Goal: Task Accomplishment & Management: Complete application form

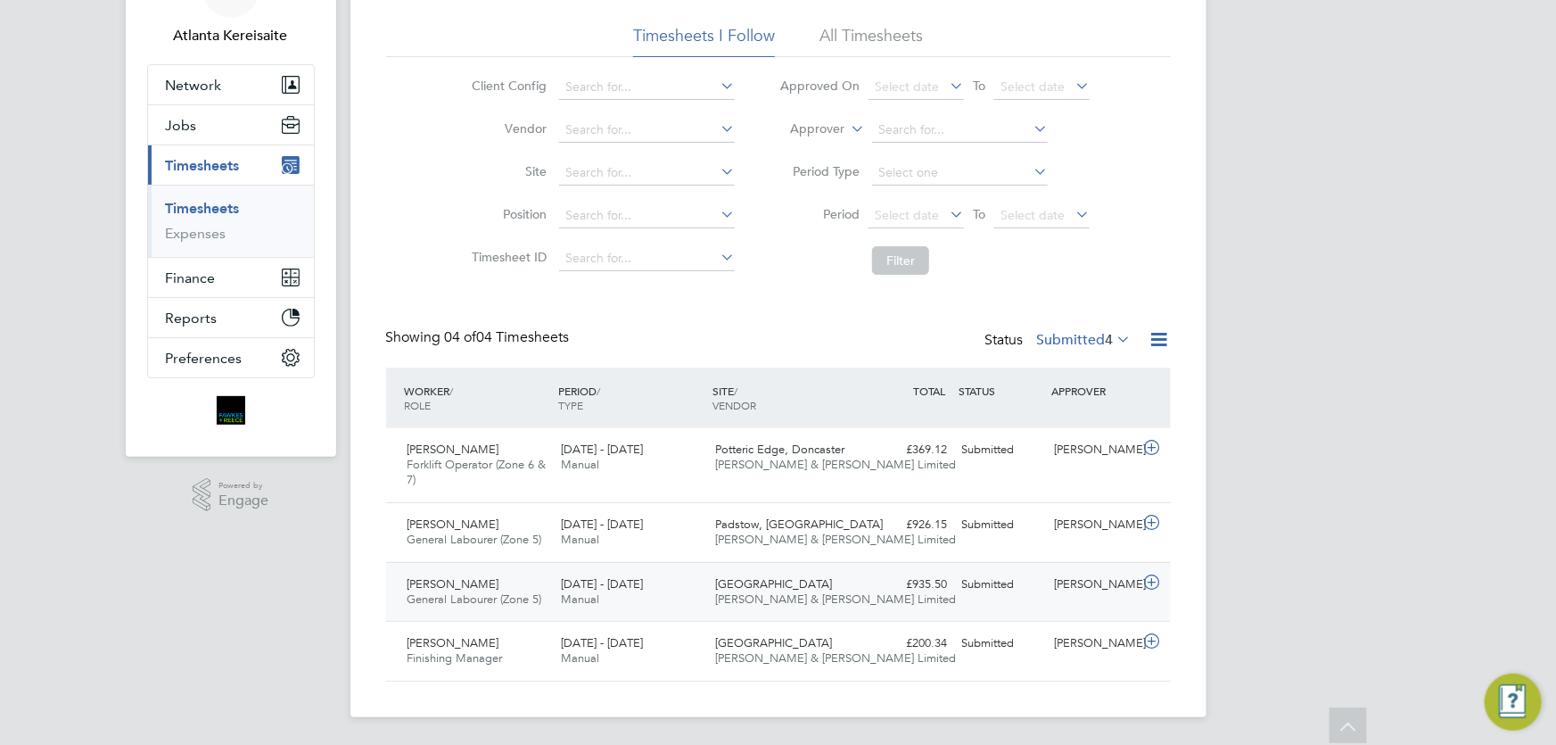
click at [961, 596] on div "Submitted" at bounding box center [1001, 584] width 93 height 29
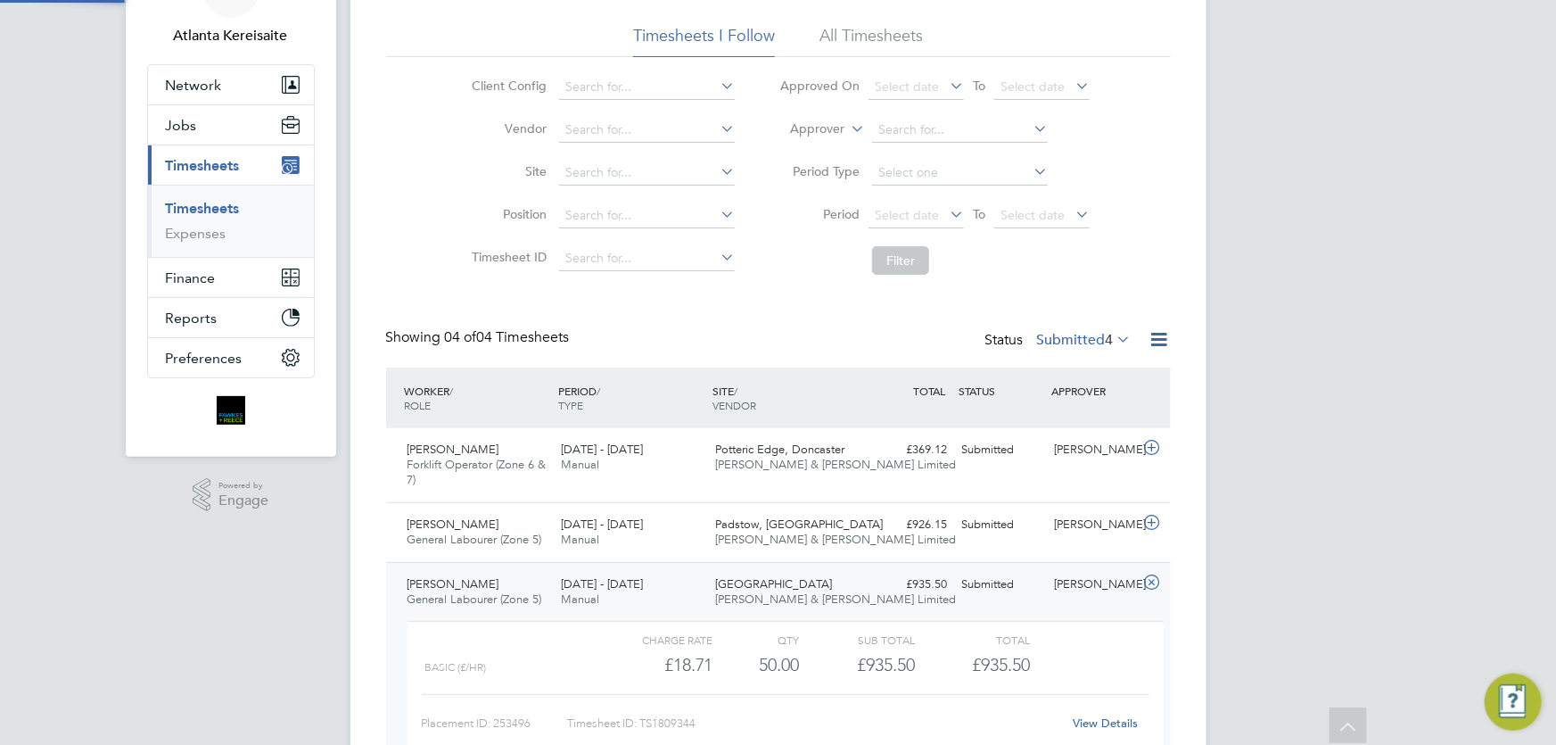
scroll to position [30, 174]
click at [1091, 720] on link "View Details" at bounding box center [1105, 722] width 65 height 15
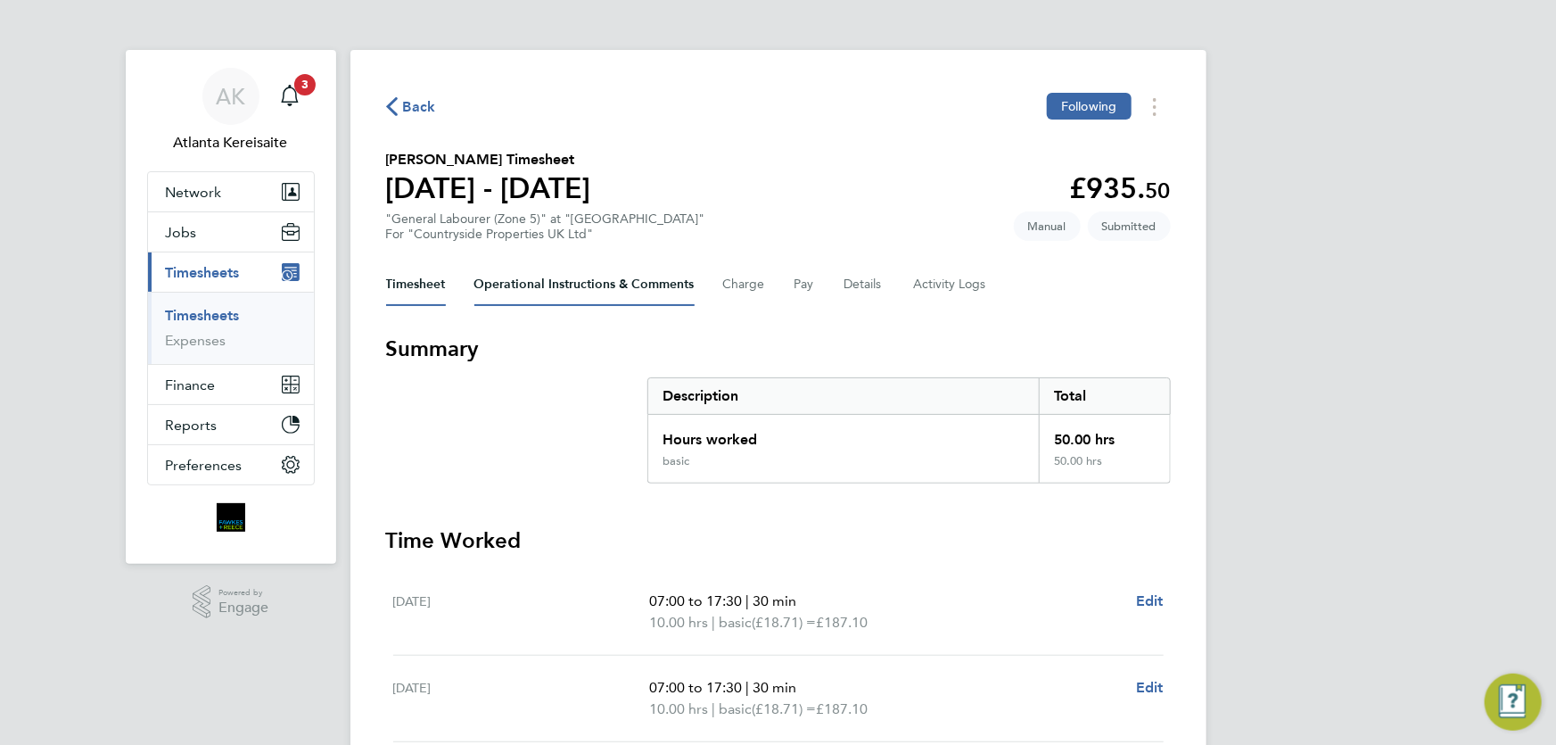
click at [530, 293] on Comments-tab "Operational Instructions & Comments" at bounding box center [585, 284] width 220 height 43
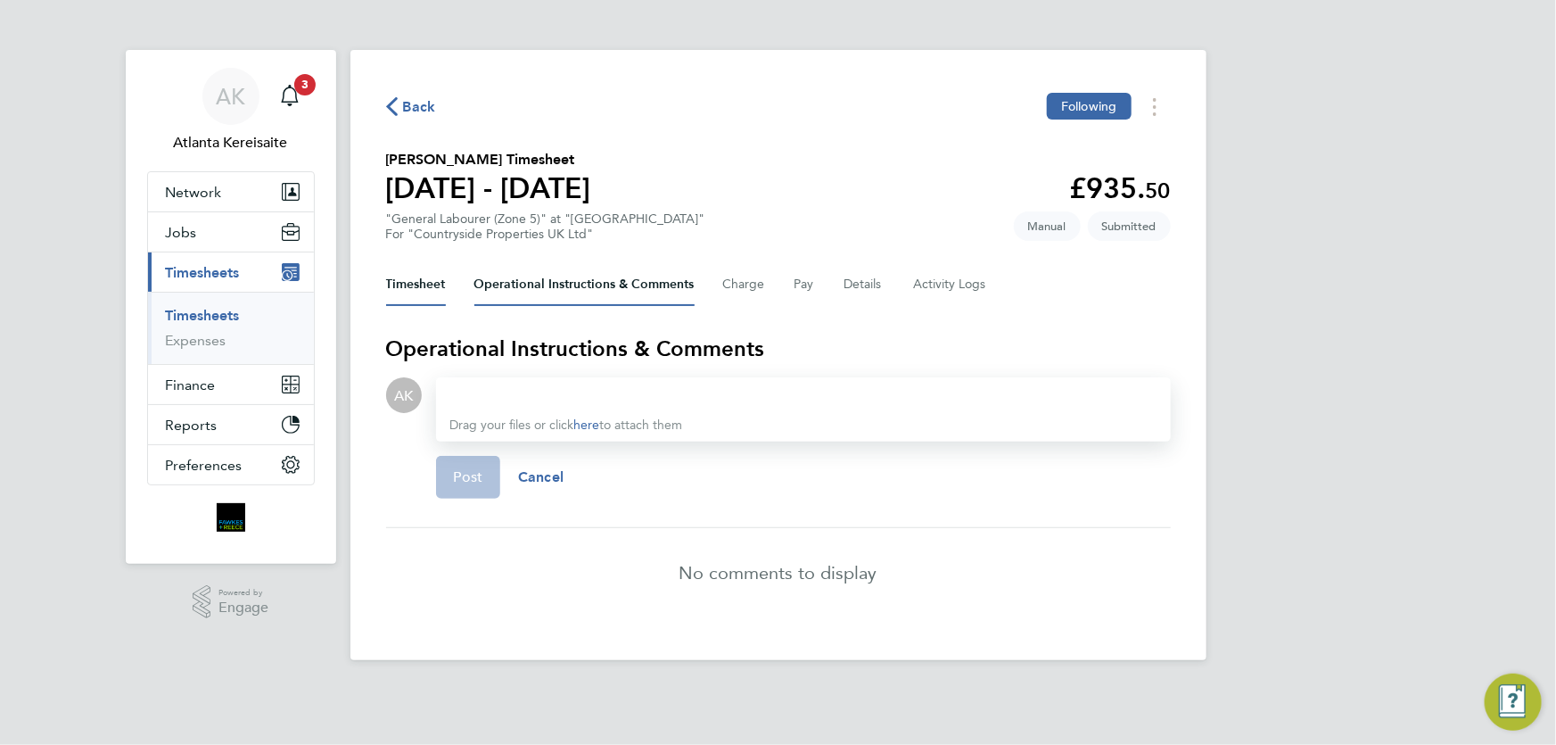
click at [421, 288] on button "Timesheet" at bounding box center [416, 284] width 60 height 43
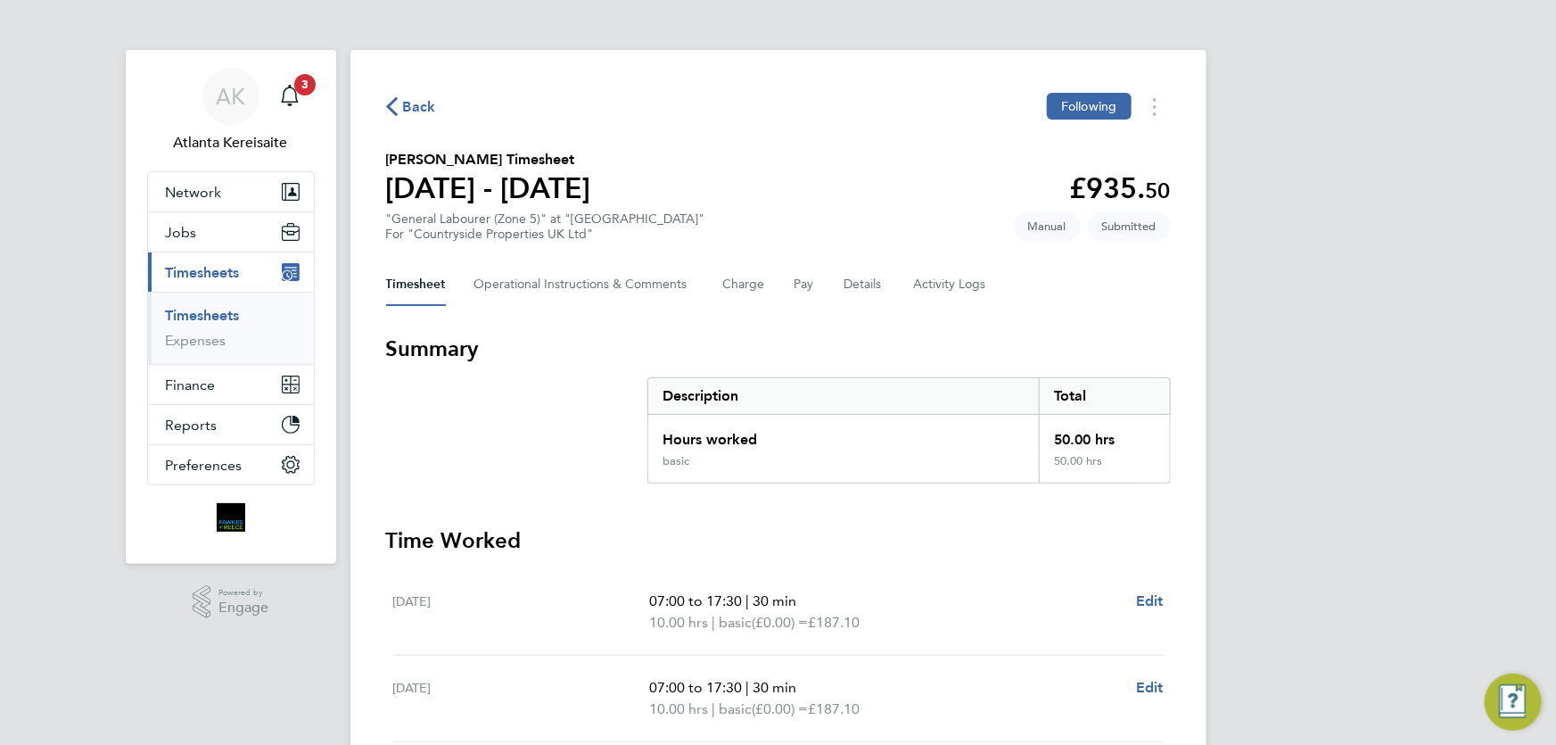
click at [410, 107] on span "Back" at bounding box center [419, 106] width 33 height 21
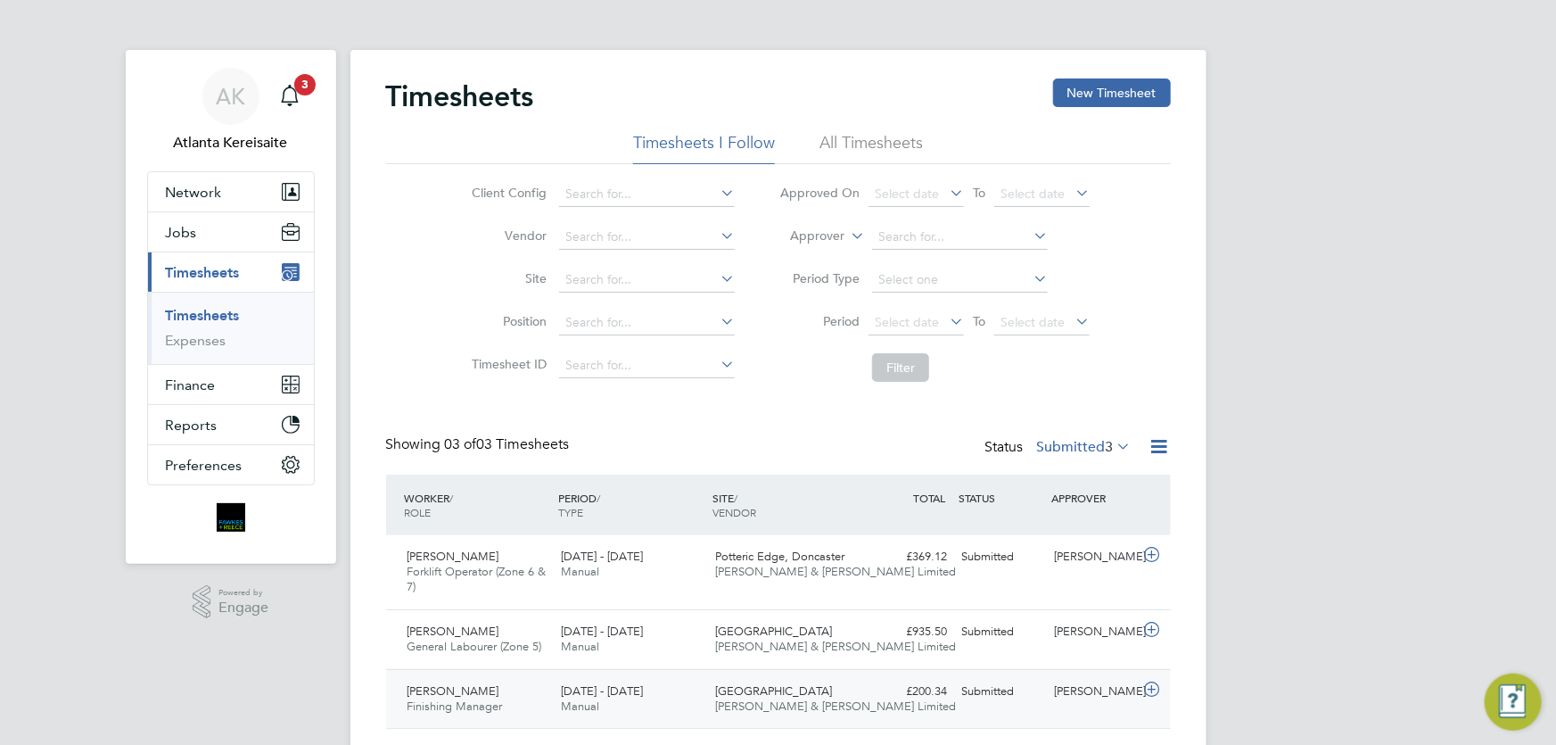
scroll to position [47, 0]
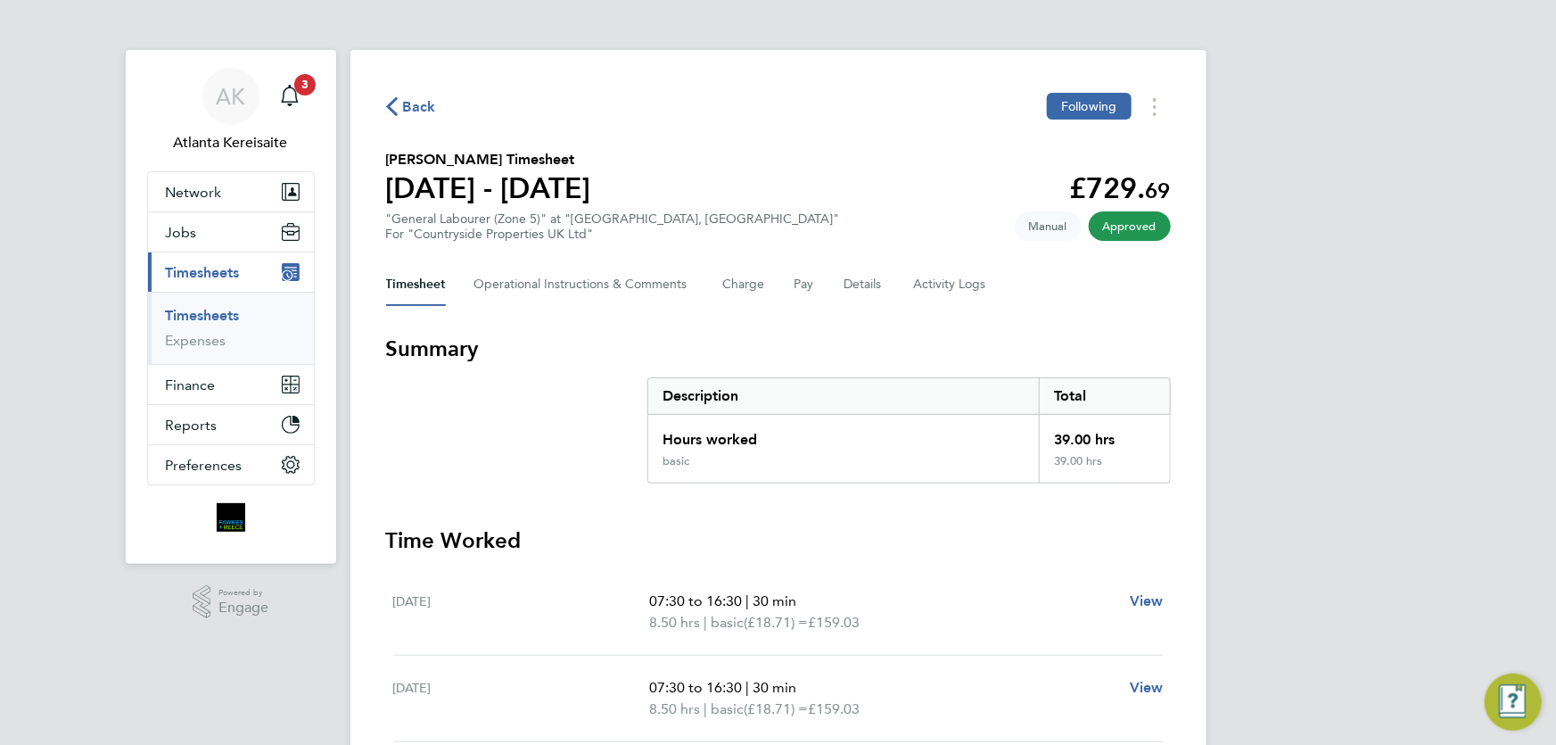
click at [409, 103] on span "Back" at bounding box center [419, 106] width 33 height 21
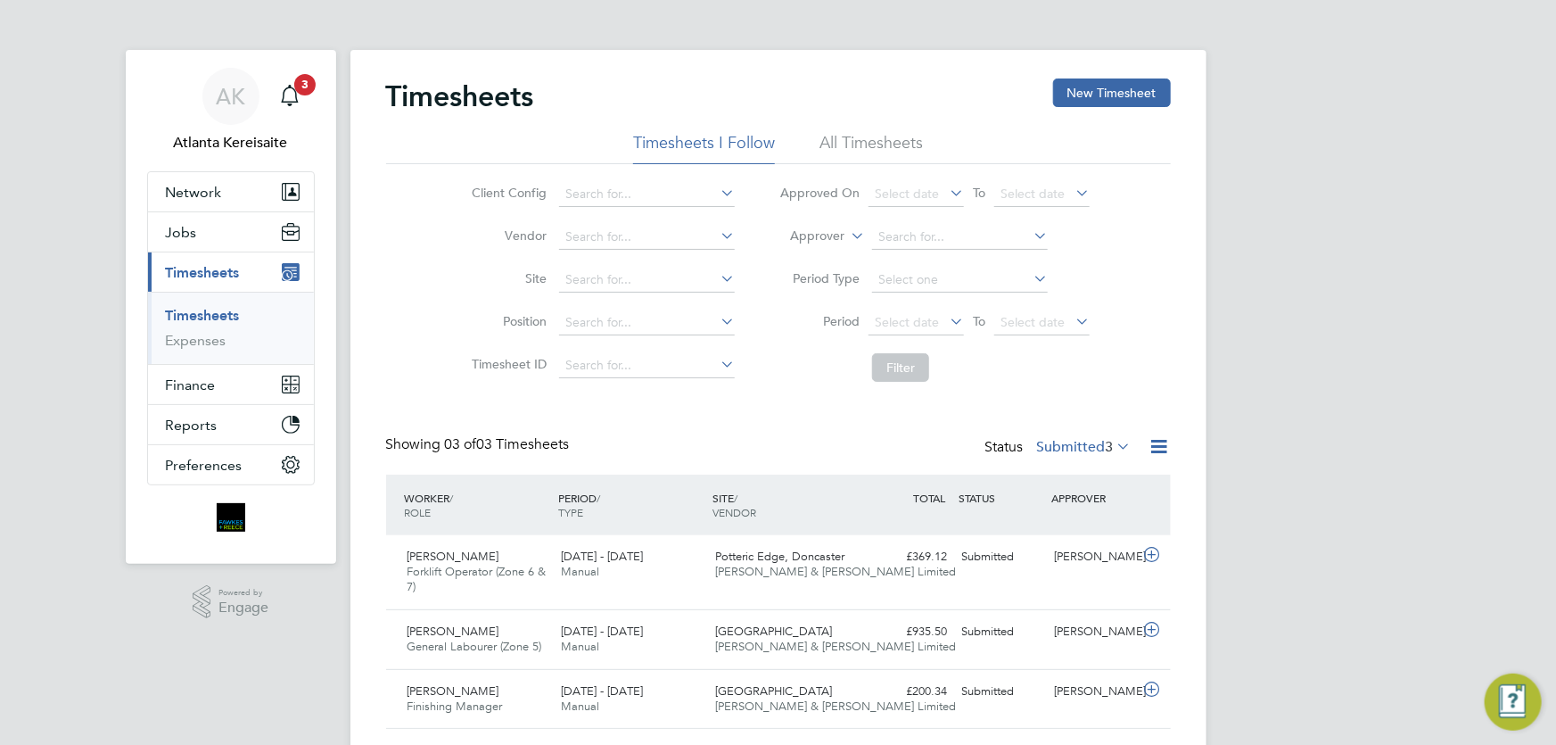
click at [493, 98] on h2 "Timesheets" at bounding box center [460, 96] width 148 height 36
click at [491, 98] on h2 "Timesheets" at bounding box center [460, 96] width 148 height 36
click at [491, 99] on h2 "Timesheets" at bounding box center [460, 96] width 148 height 36
click at [483, 99] on h2 "Timesheets" at bounding box center [460, 96] width 148 height 36
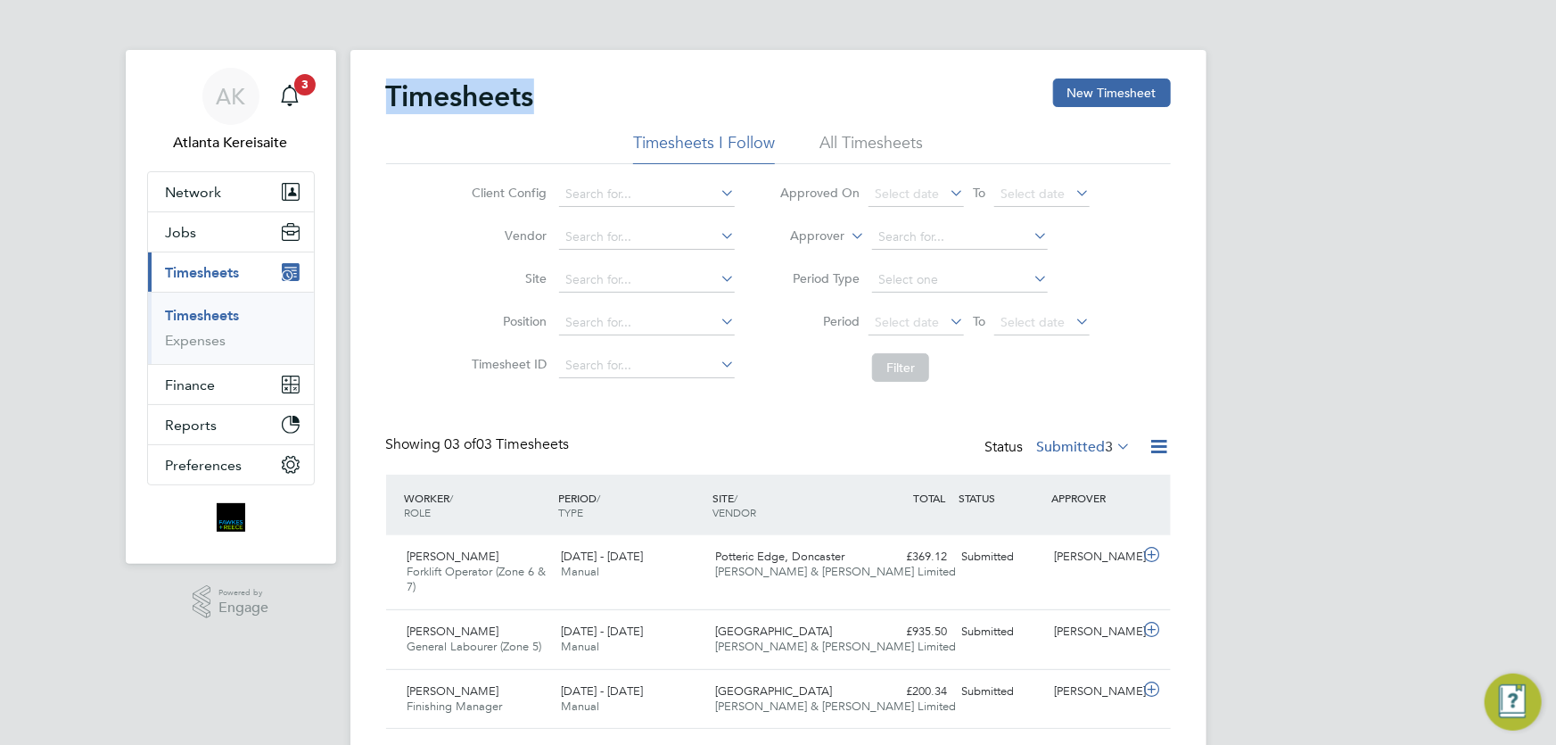
click at [483, 99] on h2 "Timesheets" at bounding box center [460, 96] width 148 height 36
click at [478, 96] on h2 "Timesheets" at bounding box center [460, 96] width 148 height 36
drag, startPoint x: 388, startPoint y: 96, endPoint x: 540, endPoint y: 97, distance: 151.6
click at [540, 97] on div "Timesheets New Timesheet" at bounding box center [778, 105] width 785 height 54
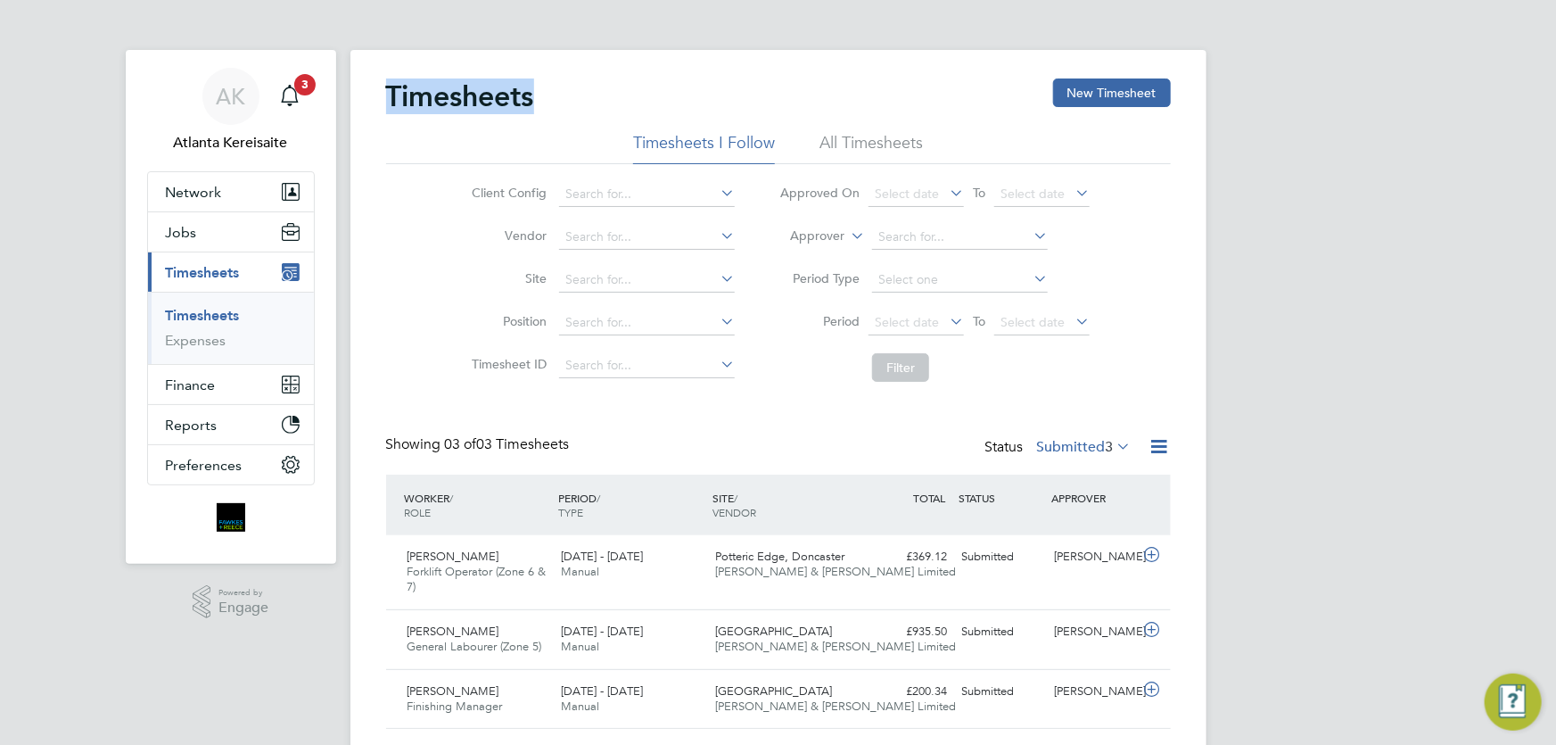
click at [528, 102] on h2 "Timesheets" at bounding box center [460, 96] width 148 height 36
click at [819, 101] on div "Timesheets New Timesheet" at bounding box center [778, 105] width 785 height 54
click at [445, 91] on h2 "Timesheets" at bounding box center [460, 96] width 148 height 36
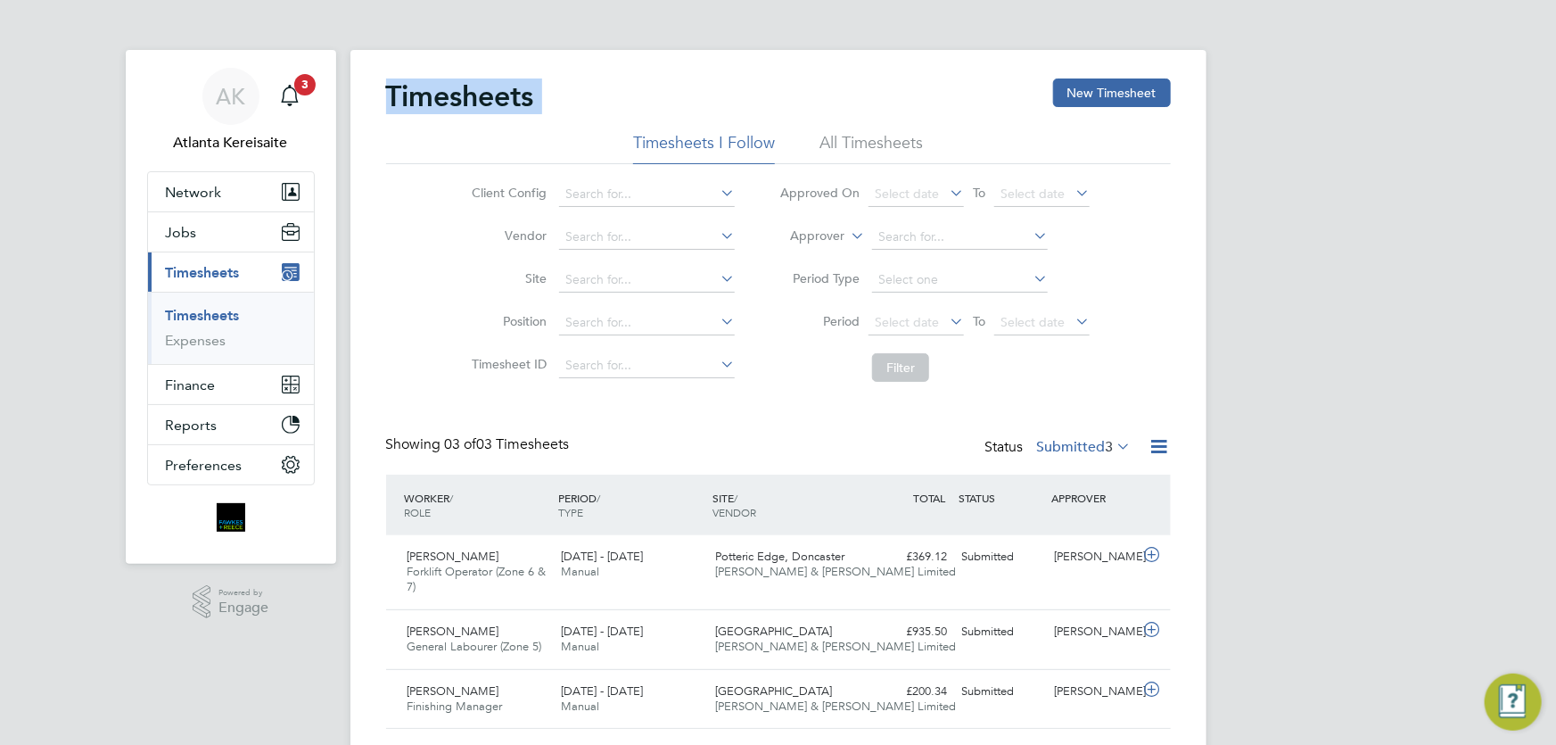
click at [463, 95] on h2 "Timesheets" at bounding box center [460, 96] width 148 height 36
drag, startPoint x: 536, startPoint y: 94, endPoint x: 385, endPoint y: 98, distance: 150.8
click at [386, 98] on div "Timesheets New Timesheet" at bounding box center [778, 105] width 785 height 54
click at [386, 98] on h2 "Timesheets" at bounding box center [460, 96] width 148 height 36
click at [424, 280] on div "Client Config Vendor Site Position Timesheet ID Approved On Select date To Sele…" at bounding box center [778, 277] width 785 height 227
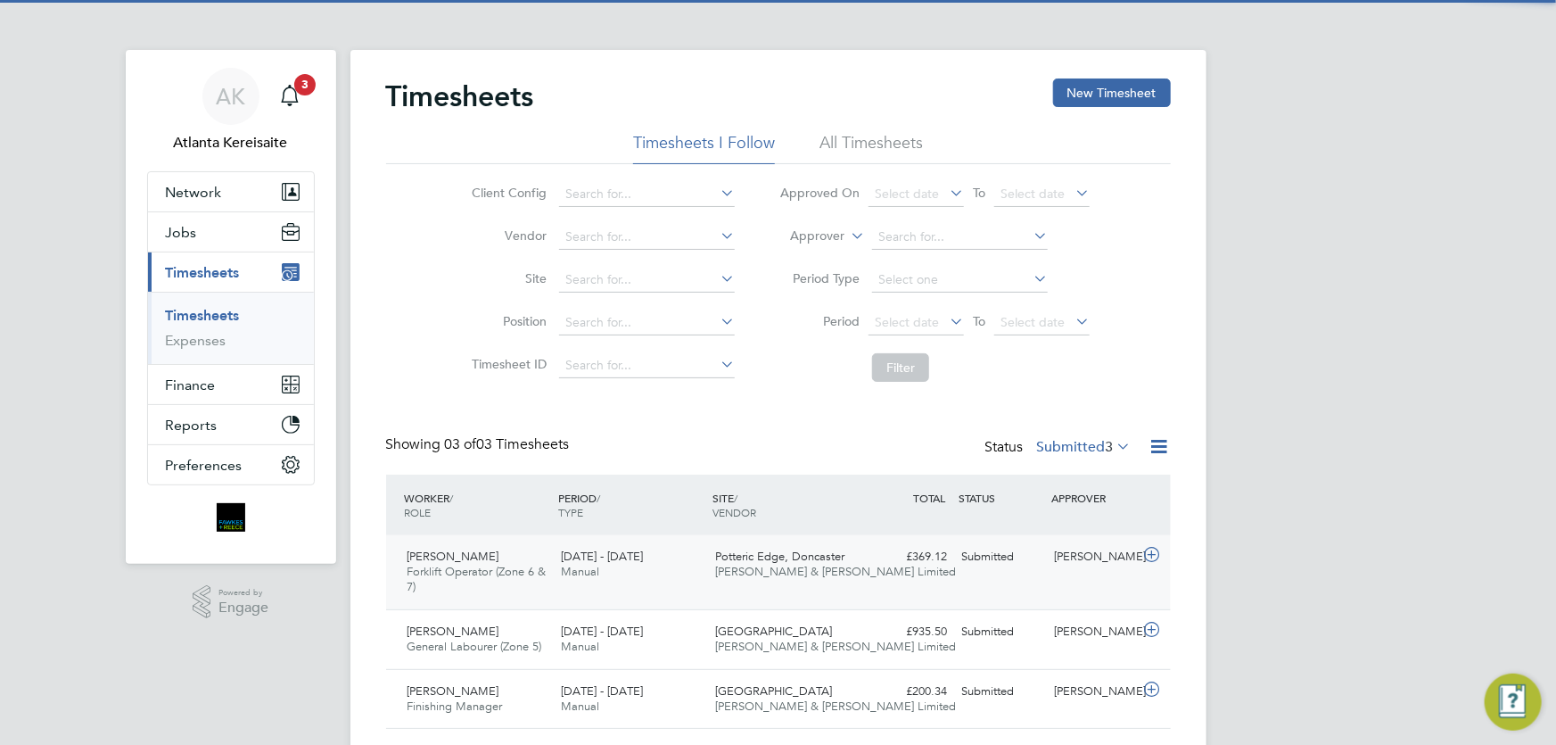
click at [1062, 589] on div "Kieron Cunliffe Forklift Operator (Zone 6 & 7) 18 - 24 Aug 2025 18 - 24 Aug 202…" at bounding box center [778, 572] width 785 height 74
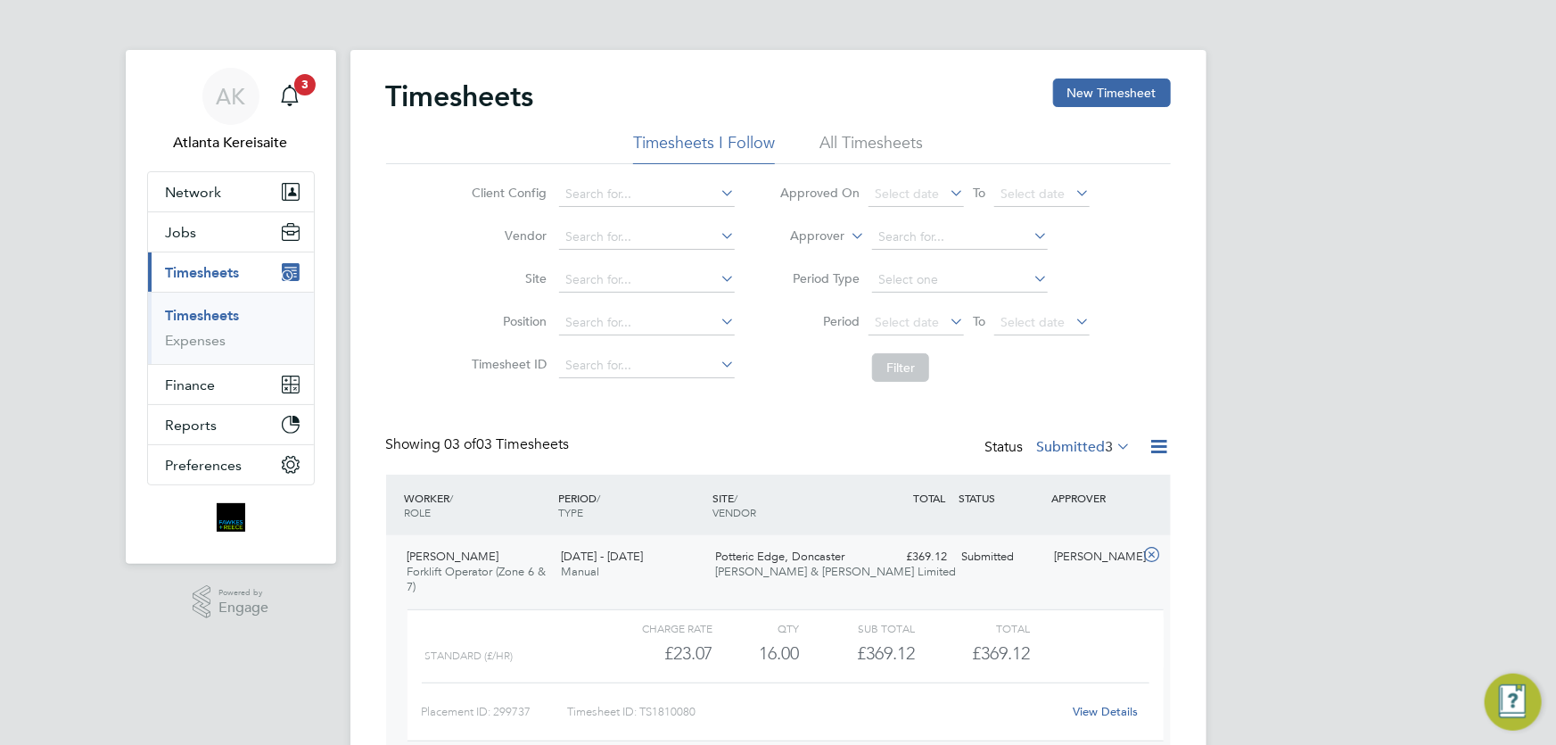
click at [1110, 714] on link "View Details" at bounding box center [1105, 711] width 65 height 15
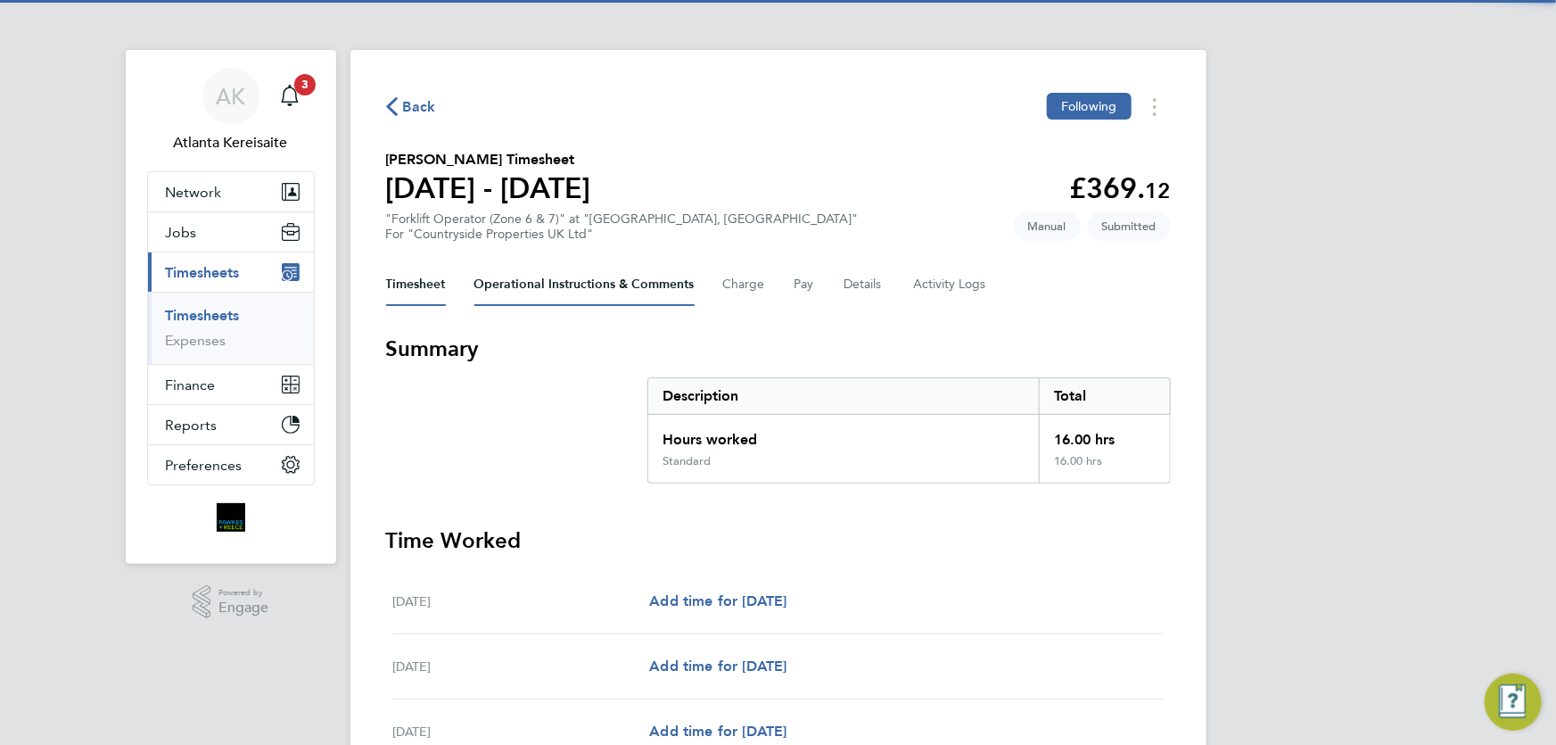
click at [572, 289] on Comments-tab "Operational Instructions & Comments" at bounding box center [585, 284] width 220 height 43
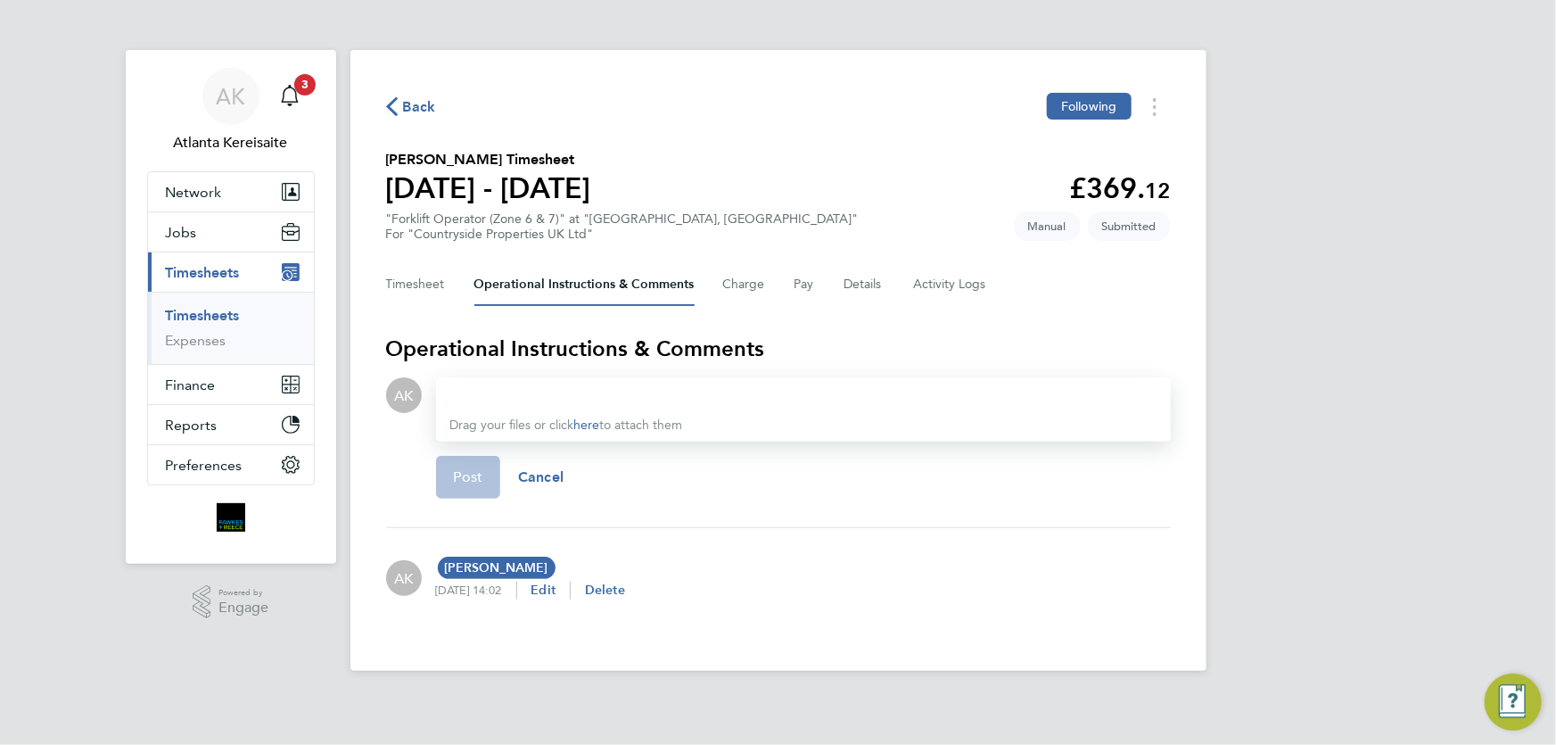
click at [535, 395] on div at bounding box center [803, 394] width 706 height 21
click at [411, 98] on span "Back" at bounding box center [419, 106] width 33 height 21
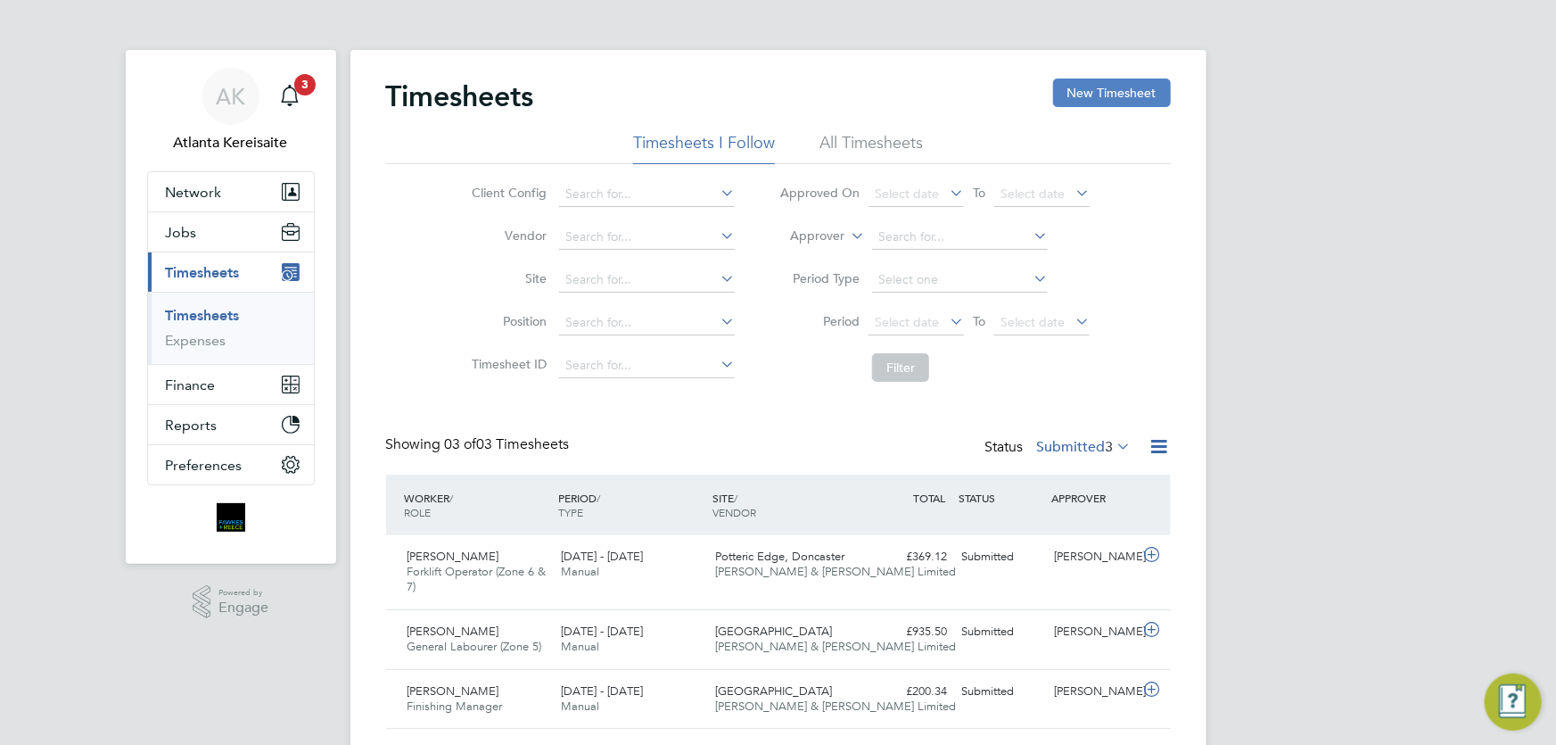
click at [1125, 90] on button "New Timesheet" at bounding box center [1112, 92] width 118 height 29
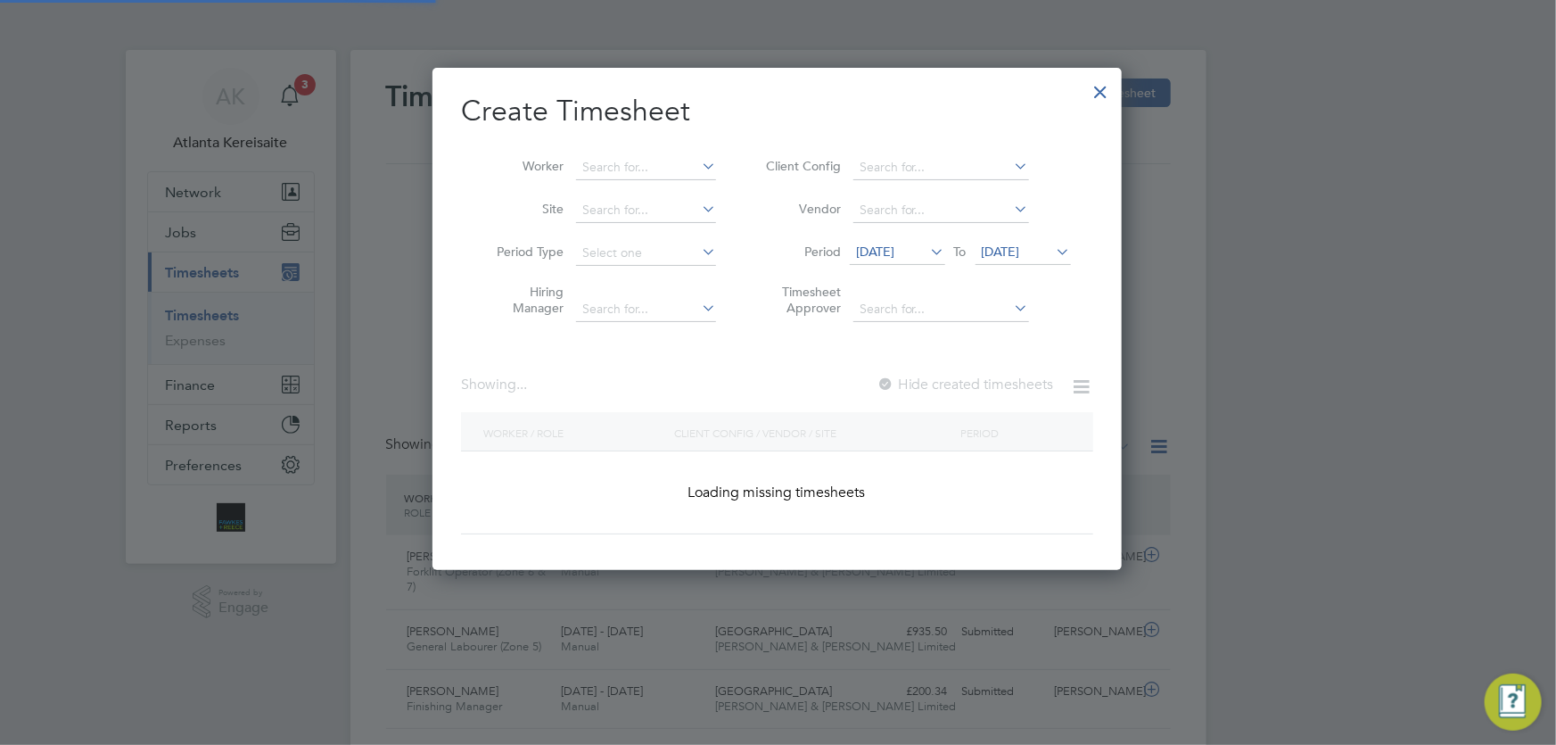
scroll to position [2319, 690]
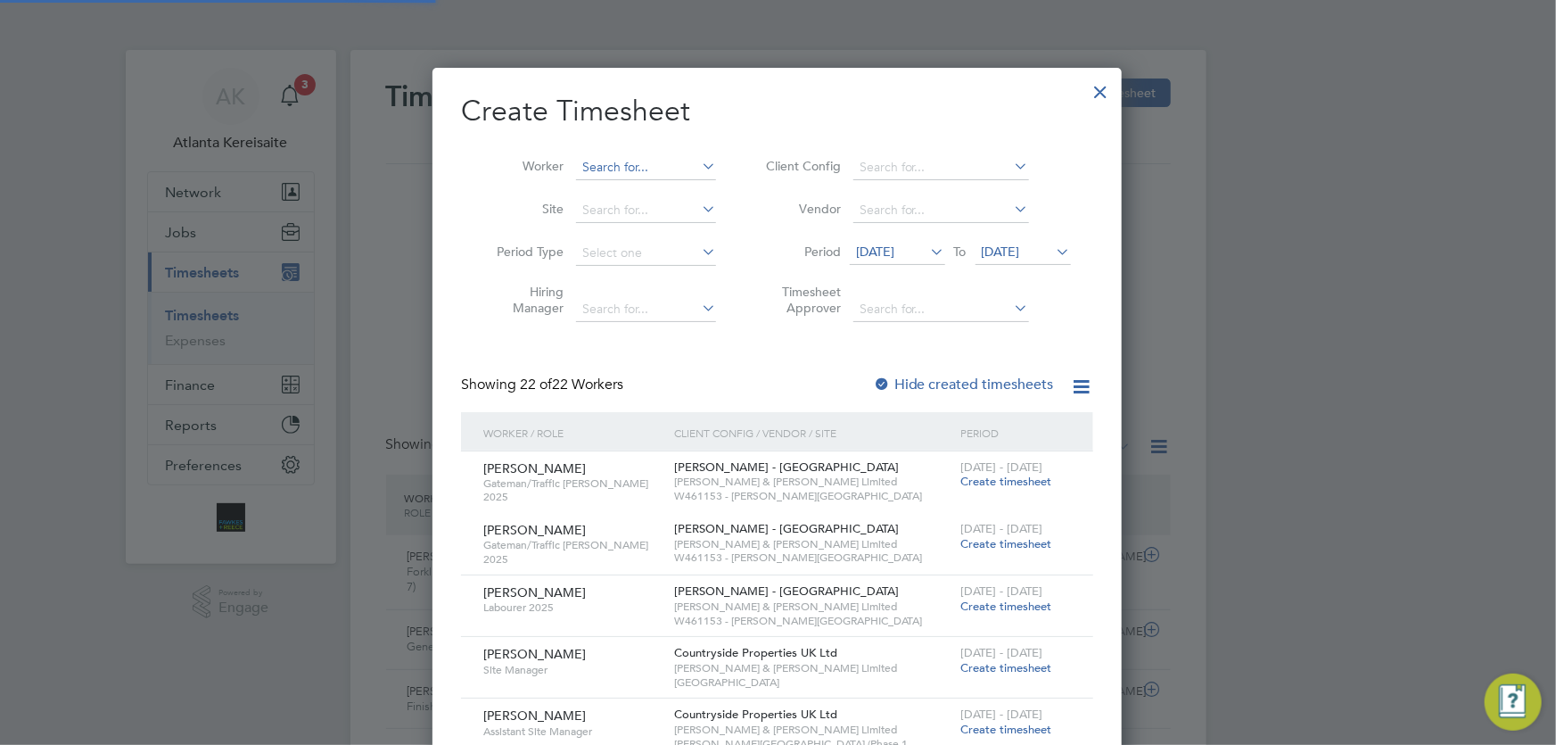
click at [626, 161] on input at bounding box center [646, 167] width 140 height 25
click at [613, 284] on b "Kiero" at bounding box center [599, 286] width 32 height 15
type input "[PERSON_NAME]"
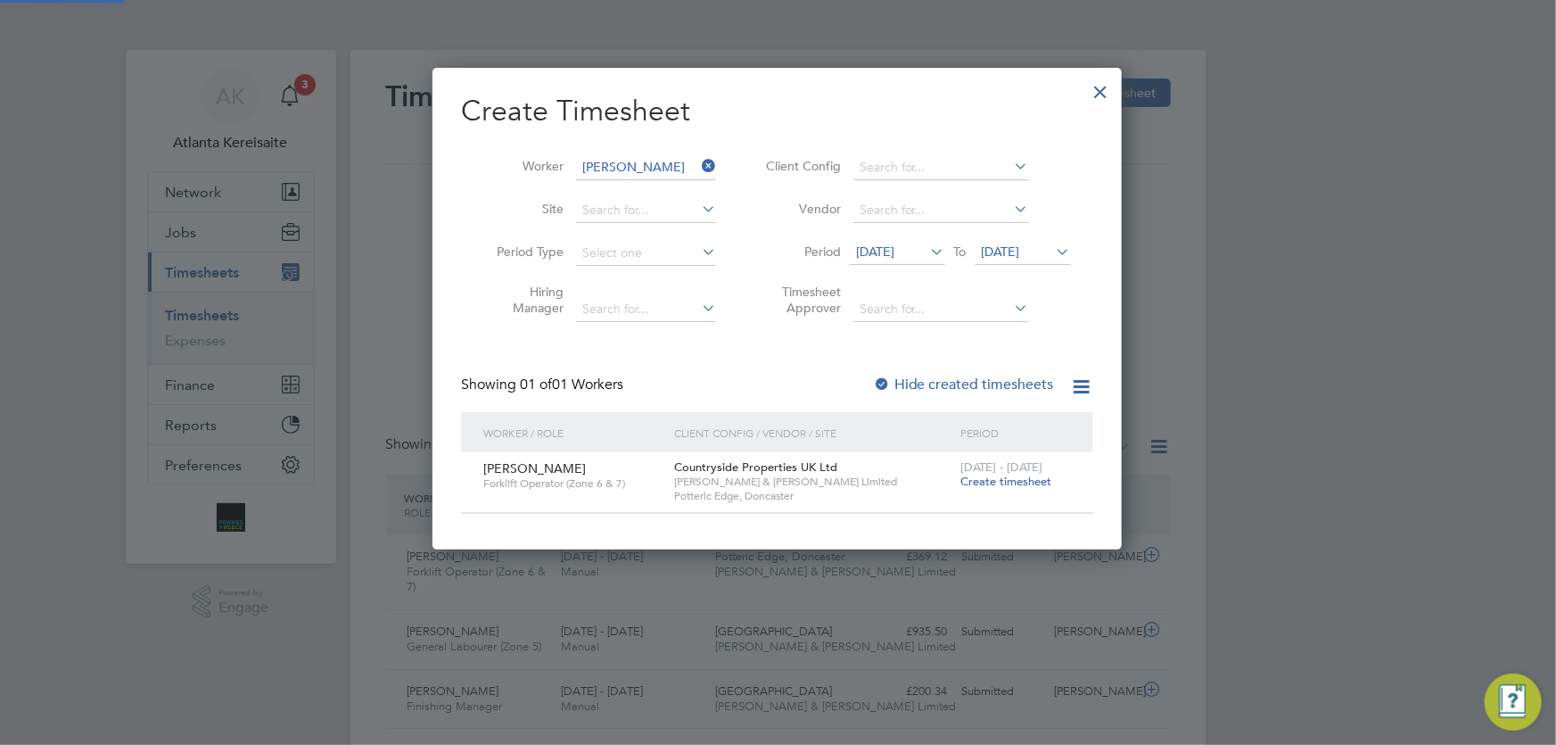
scroll to position [9, 8]
click at [1006, 482] on span "Create timesheet" at bounding box center [1006, 481] width 91 height 15
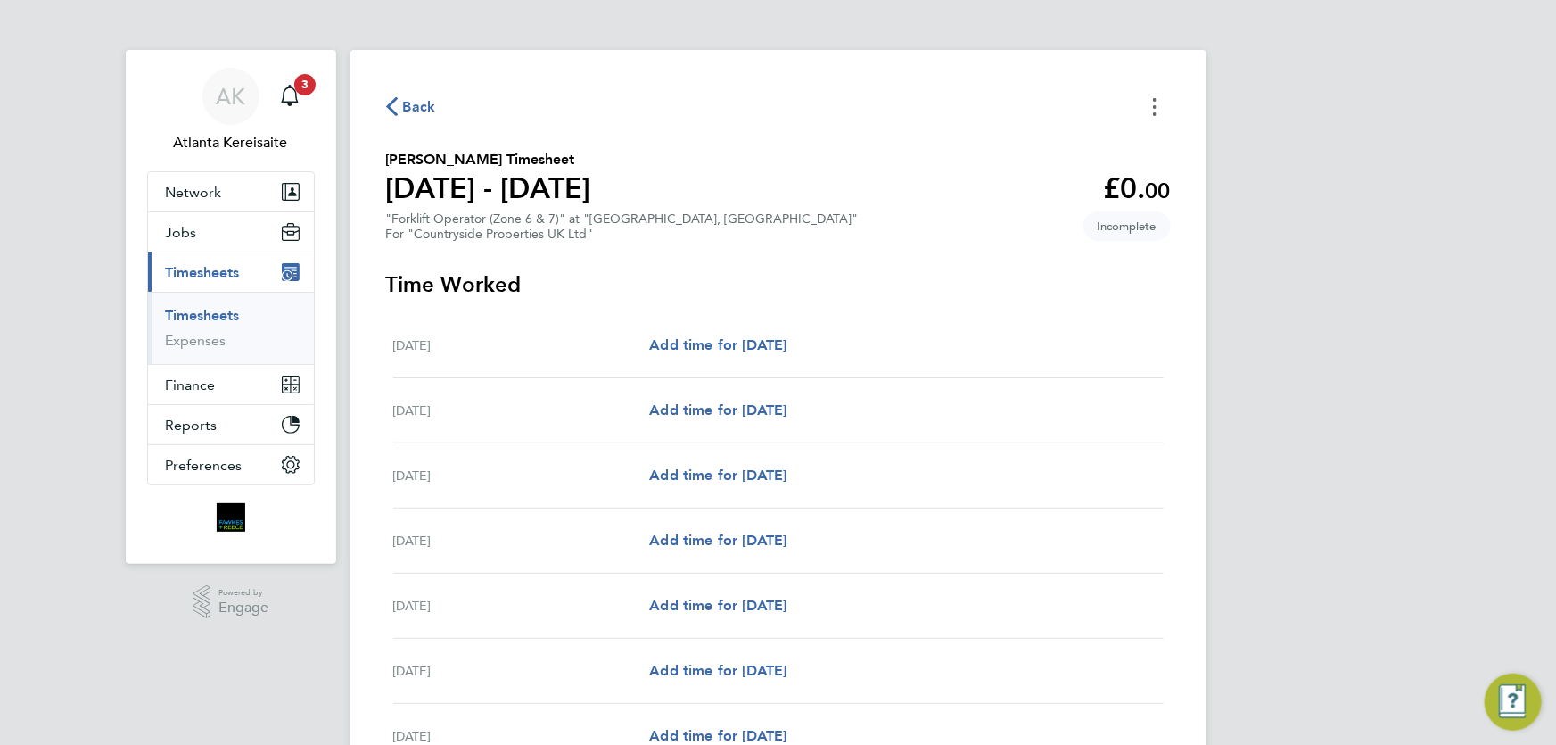
click at [1160, 97] on button "Timesheets Menu" at bounding box center [1155, 107] width 32 height 28
click at [1019, 152] on button "Mark as absent" at bounding box center [1064, 146] width 214 height 36
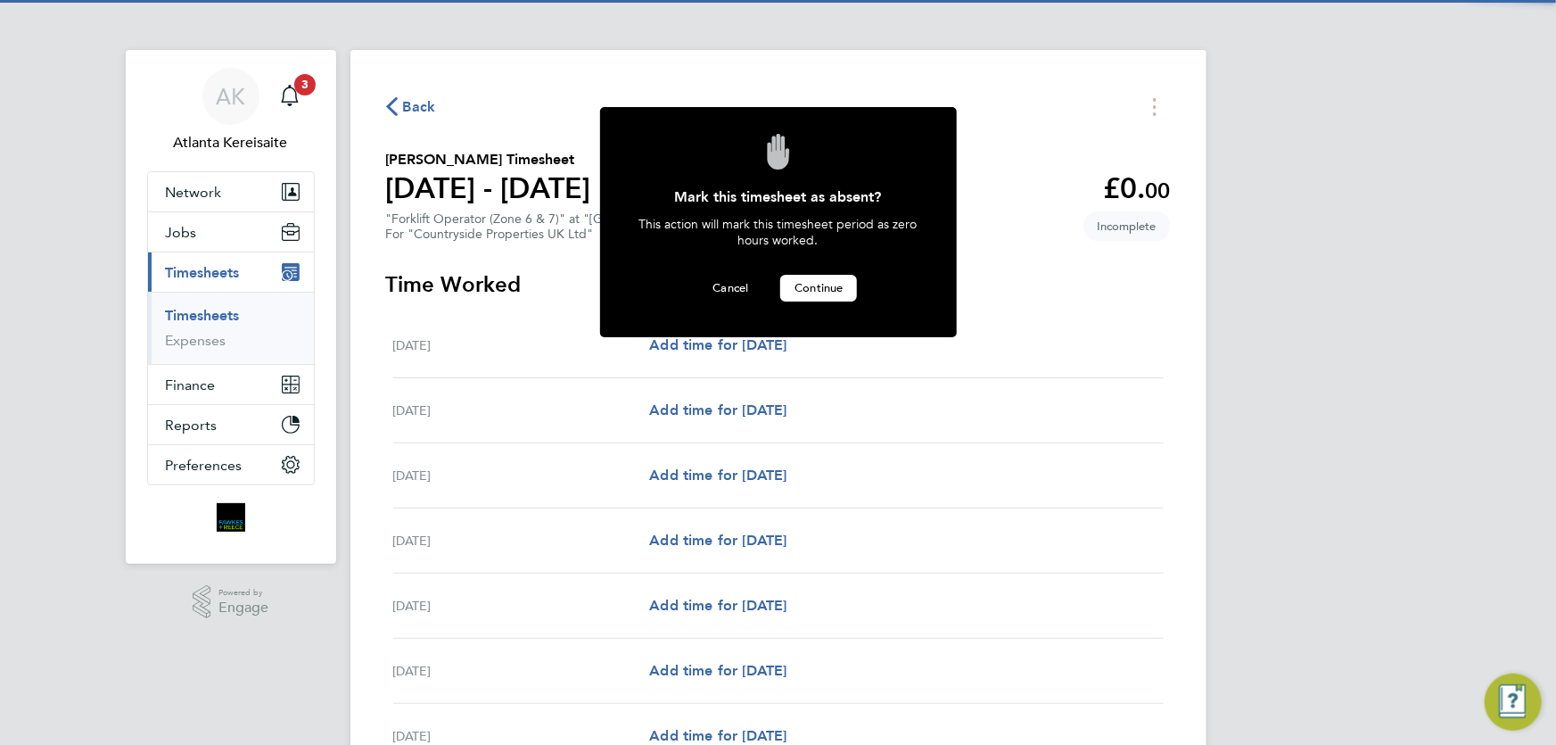
click at [827, 285] on span "Continue" at bounding box center [819, 287] width 48 height 15
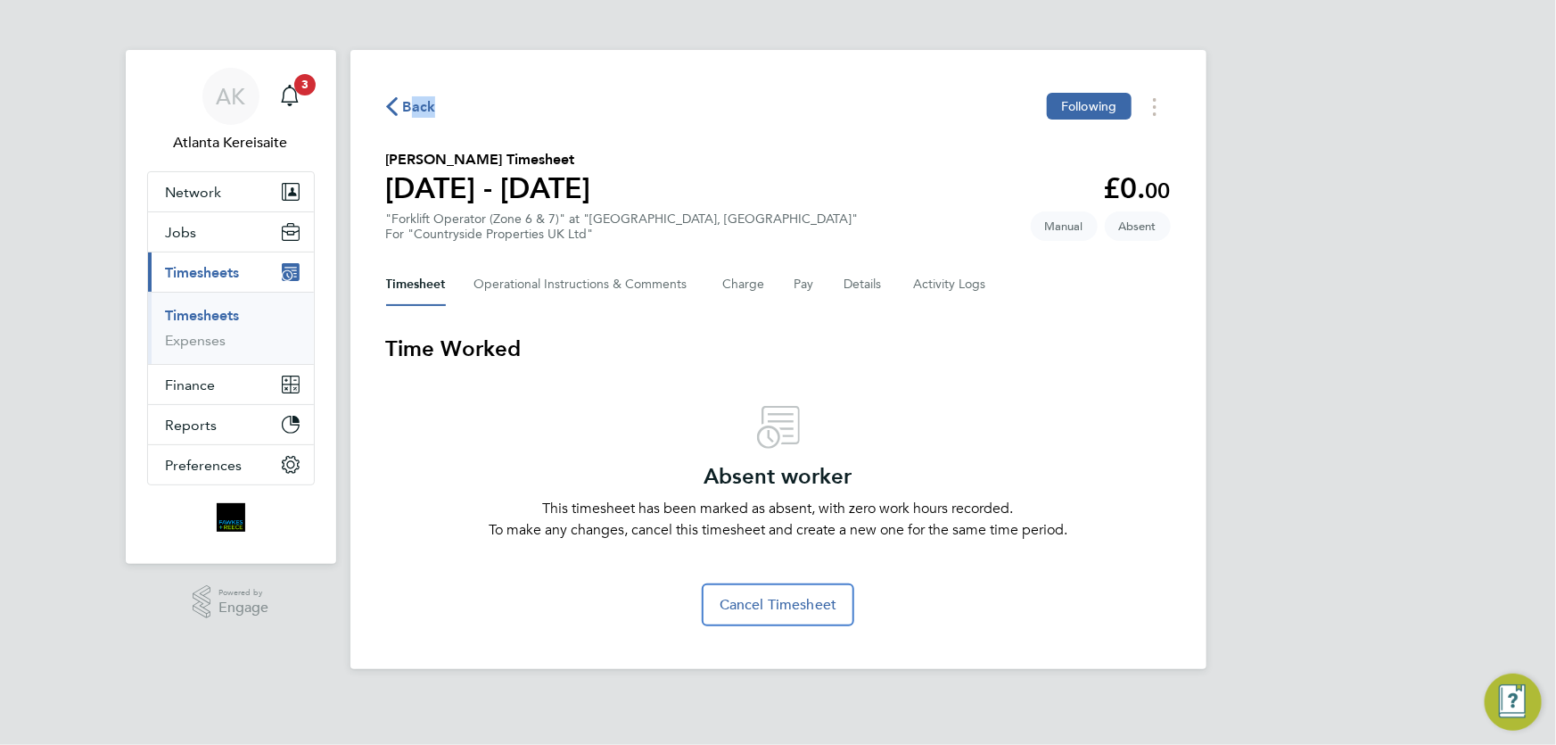
click at [408, 116] on div "Back Following" at bounding box center [778, 107] width 785 height 28
click at [414, 111] on span "Back" at bounding box center [419, 106] width 33 height 21
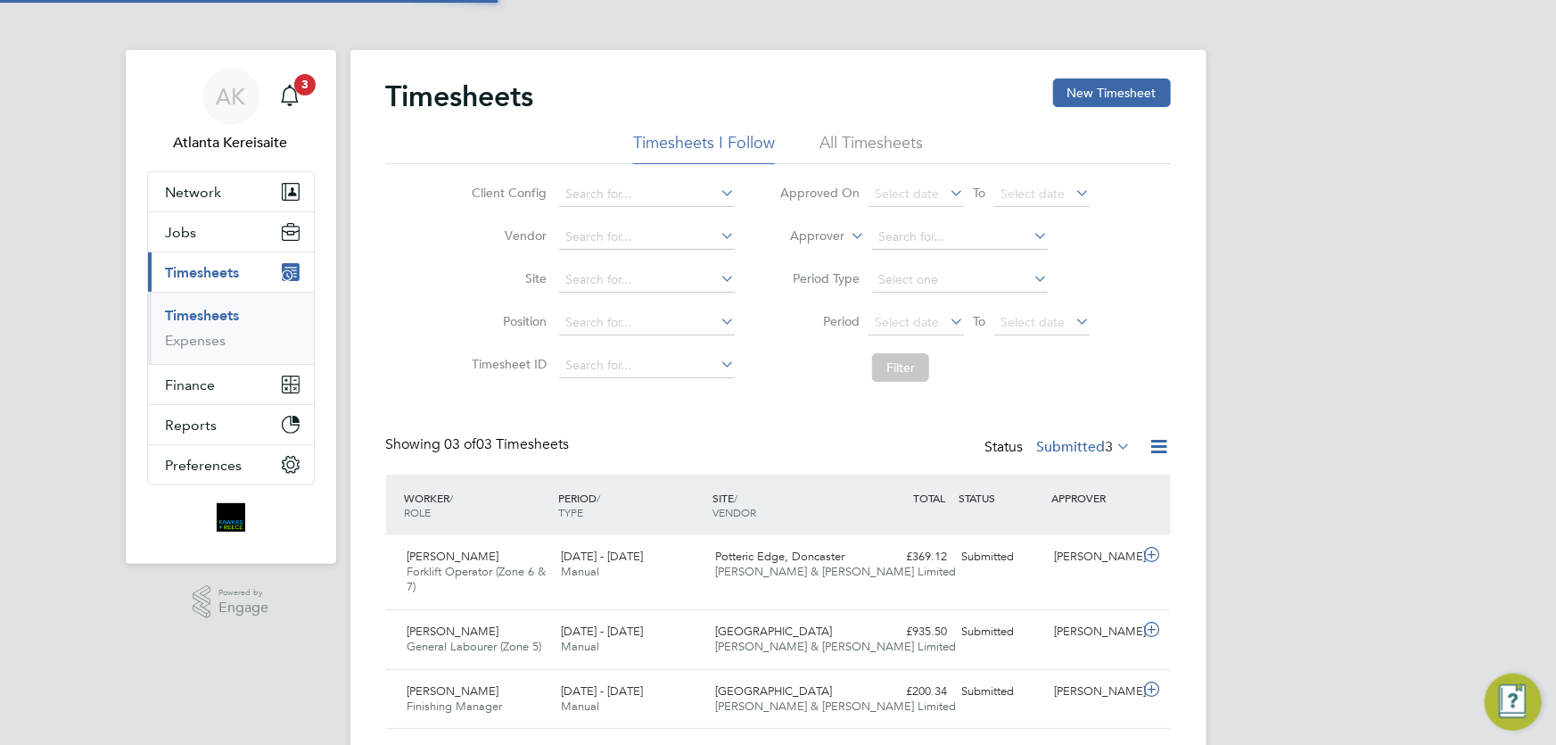
scroll to position [45, 154]
click at [1117, 90] on button "New Timesheet" at bounding box center [1112, 92] width 118 height 29
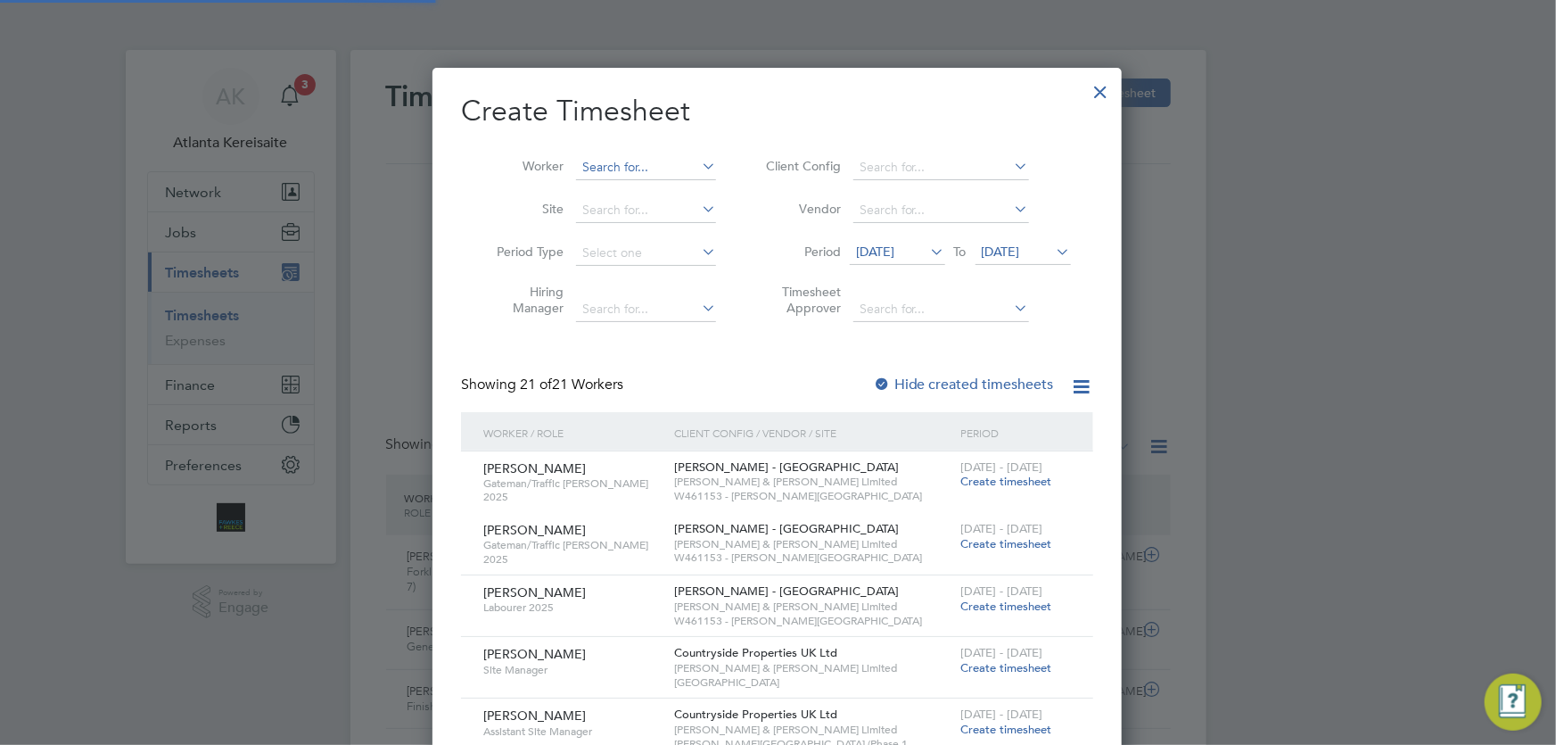
click at [613, 161] on input at bounding box center [646, 167] width 140 height 25
click at [651, 194] on li "[PERSON_NAME] liffe" at bounding box center [646, 191] width 141 height 24
type input "[PERSON_NAME]"
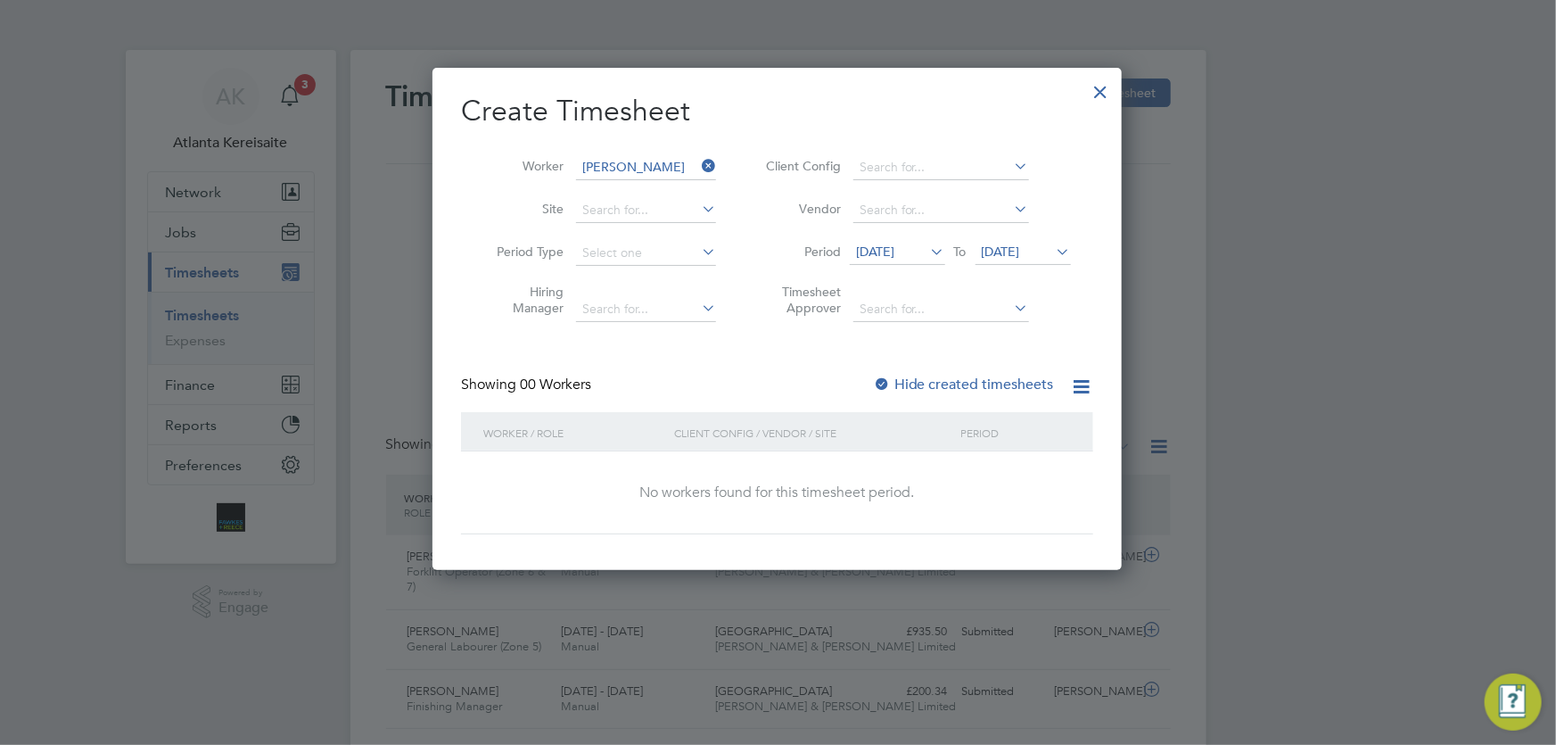
click at [926, 378] on label "Hide created timesheets" at bounding box center [963, 385] width 181 height 18
click at [909, 380] on label "Hide created timesheets" at bounding box center [963, 385] width 181 height 18
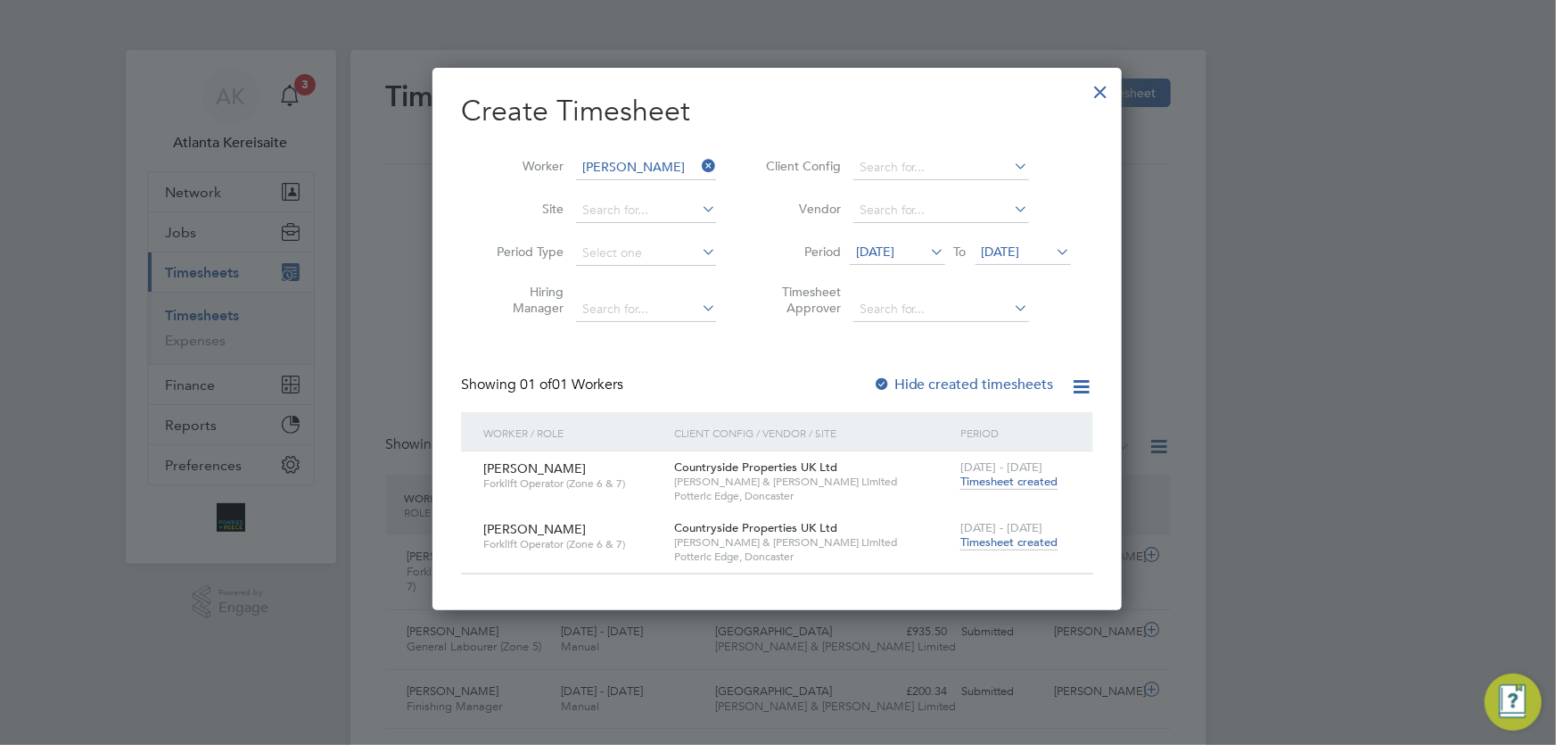
click at [887, 241] on div "[DATE] To [DATE]" at bounding box center [960, 253] width 221 height 25
click at [887, 250] on span "[DATE]" at bounding box center [875, 251] width 38 height 16
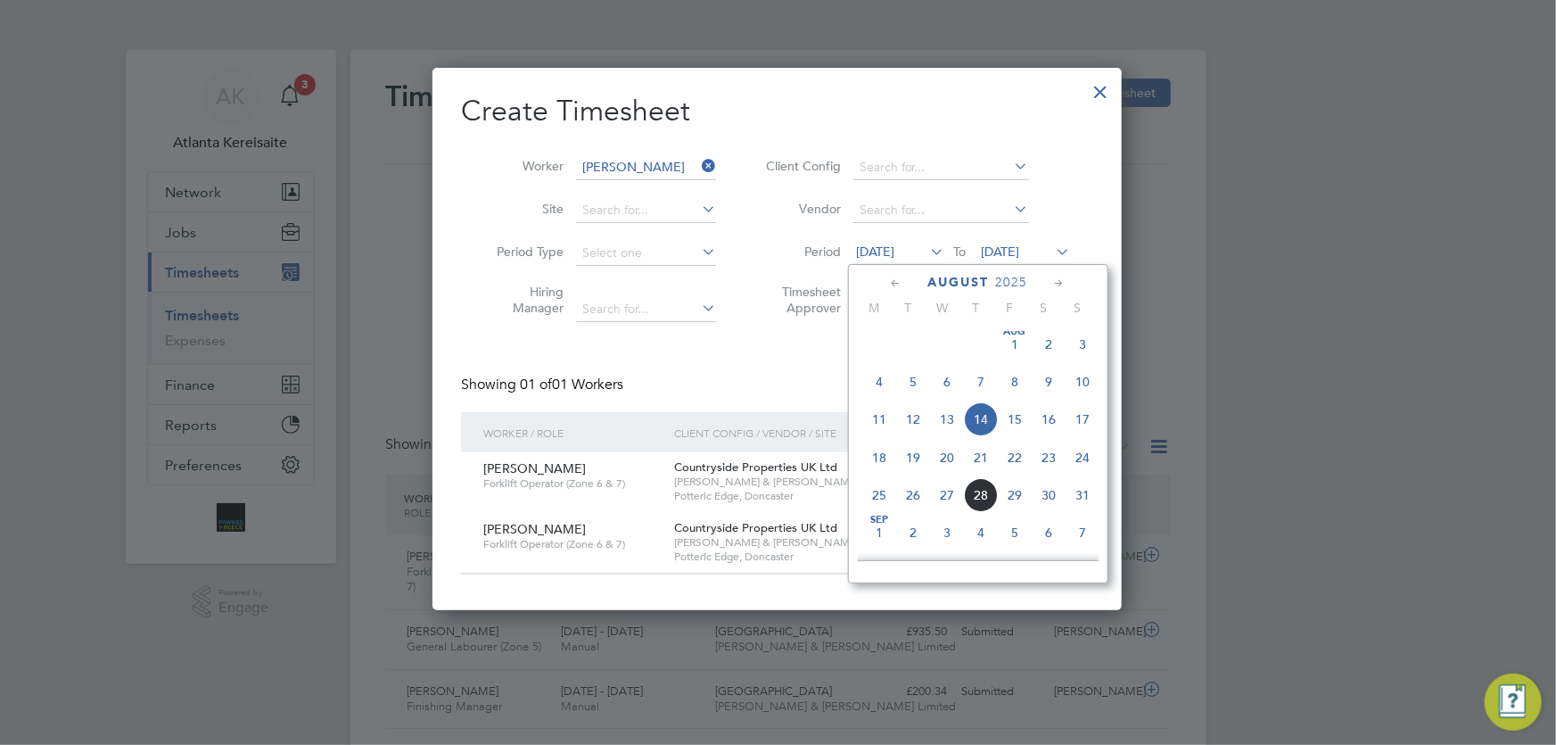
click at [873, 376] on span "4" at bounding box center [879, 382] width 34 height 34
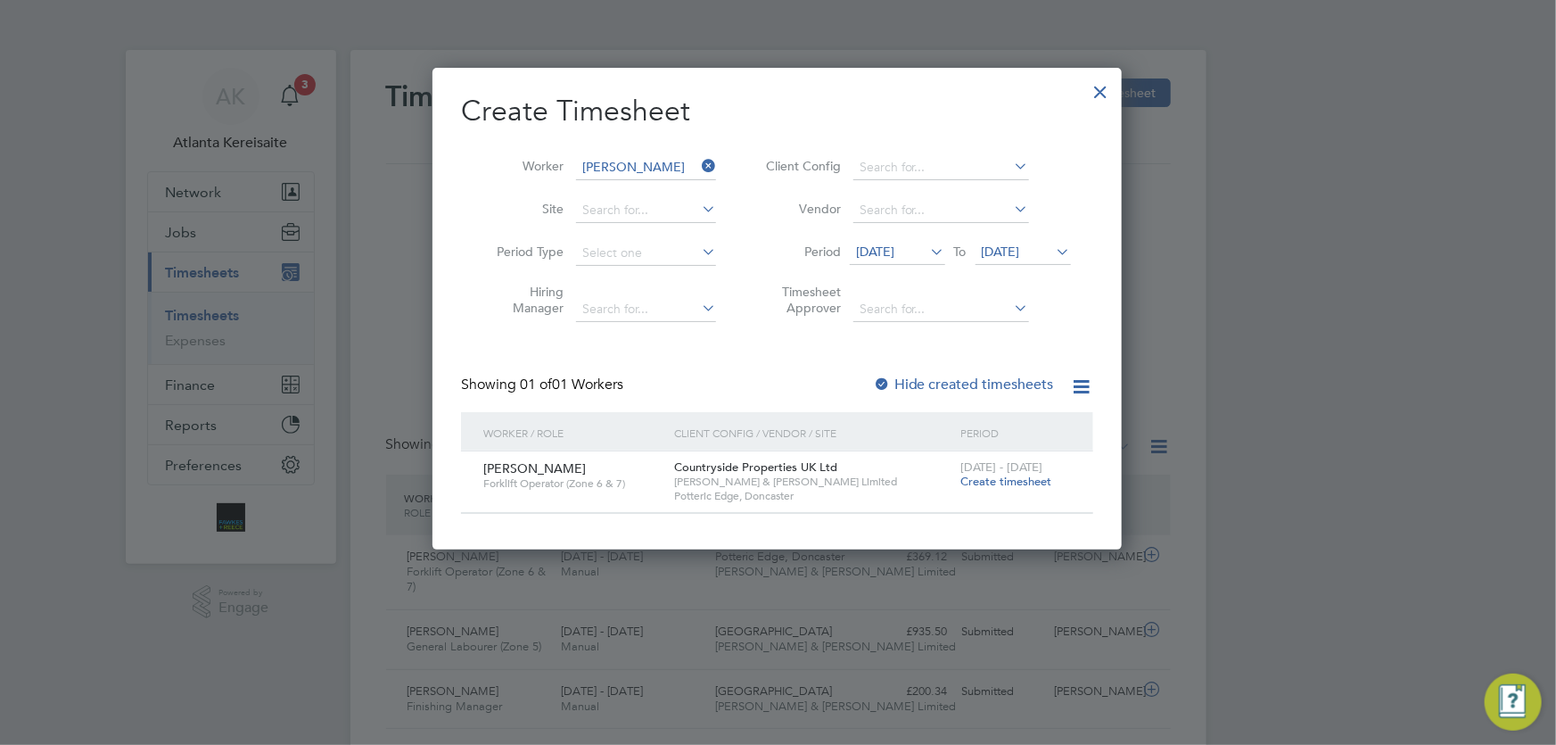
click at [919, 376] on label "Hide created timesheets" at bounding box center [963, 385] width 181 height 18
click at [920, 383] on label "Hide created timesheets" at bounding box center [963, 385] width 181 height 18
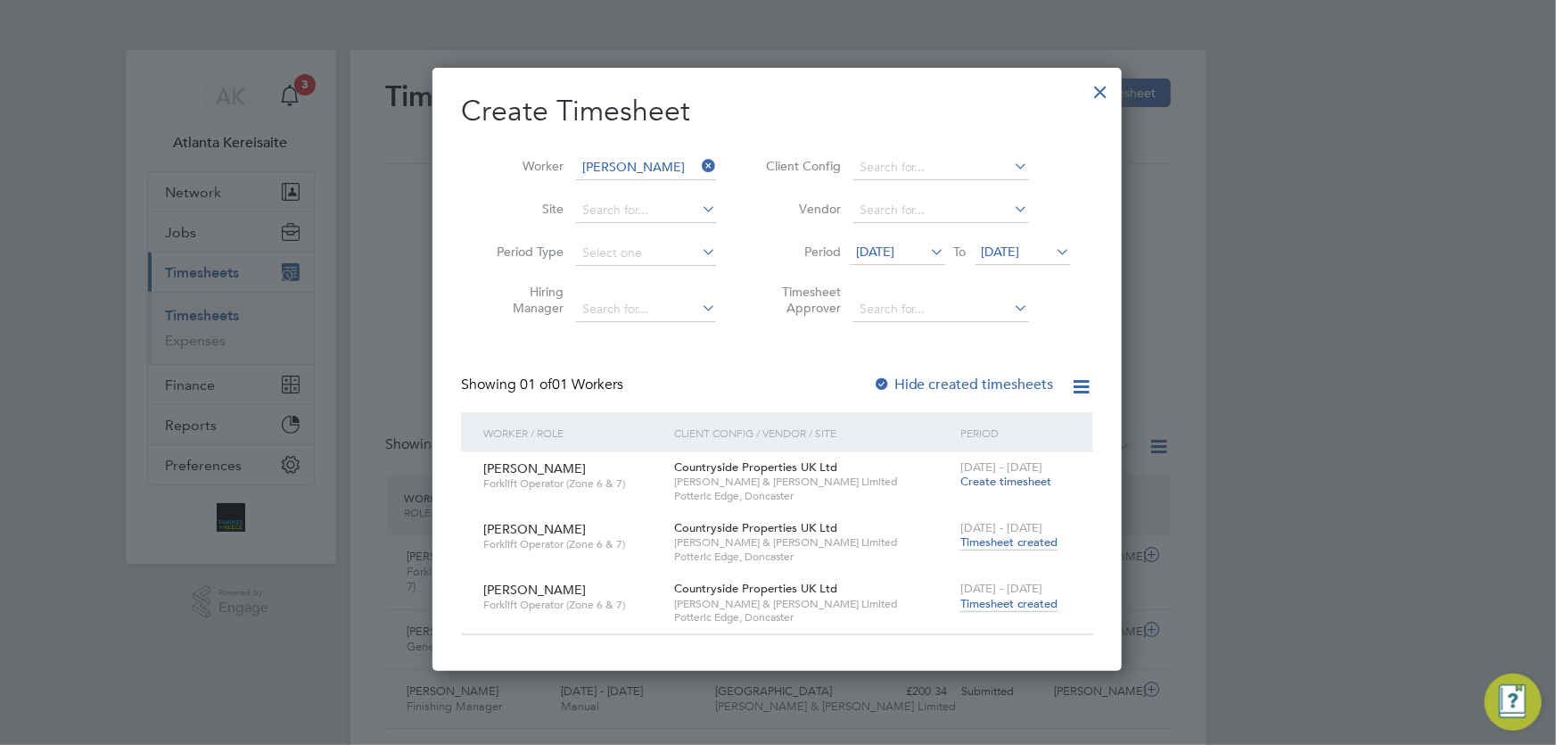
click at [881, 249] on span "[DATE]" at bounding box center [875, 251] width 38 height 16
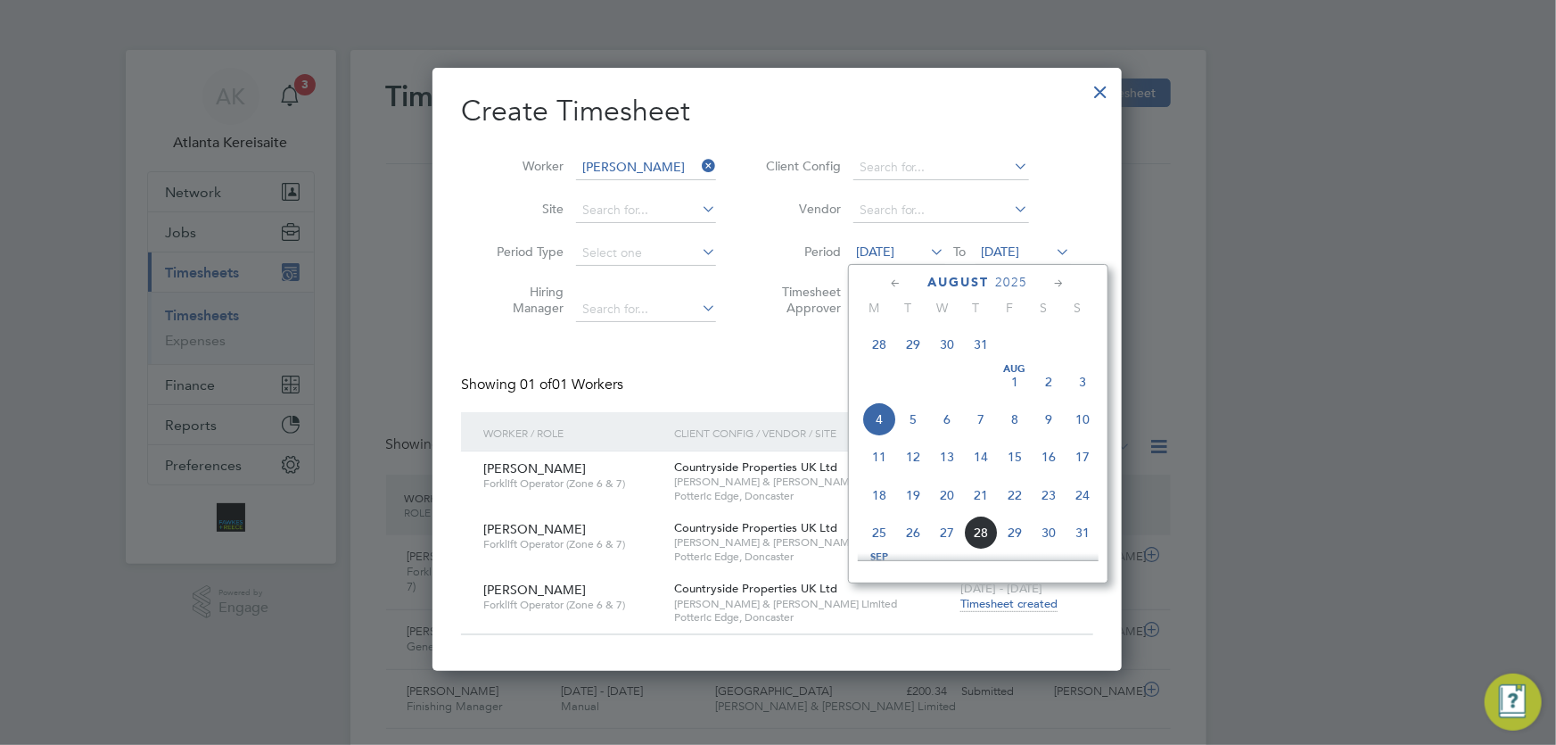
click at [882, 338] on span "28" at bounding box center [879, 344] width 34 height 34
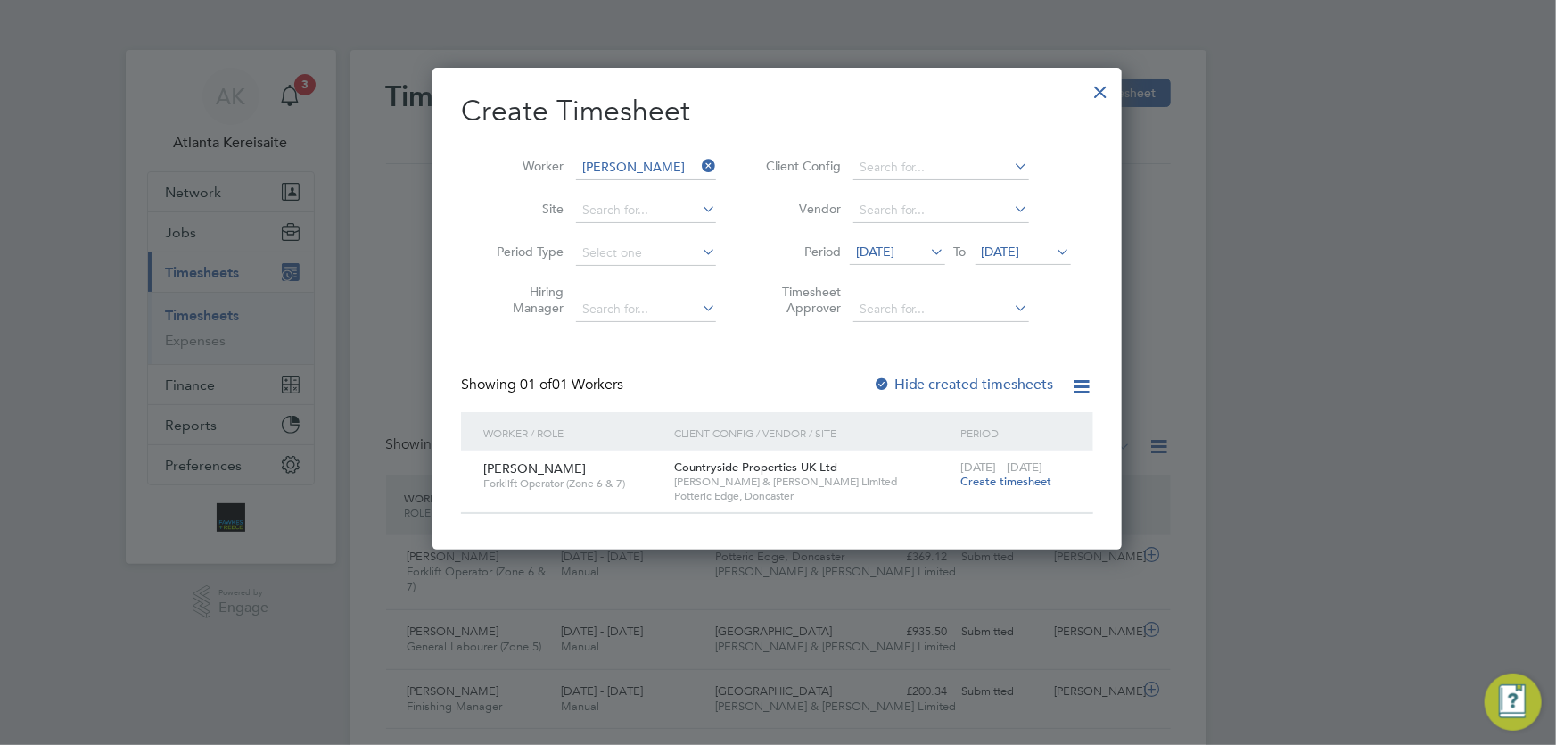
click at [883, 250] on span "[DATE]" at bounding box center [875, 251] width 38 height 16
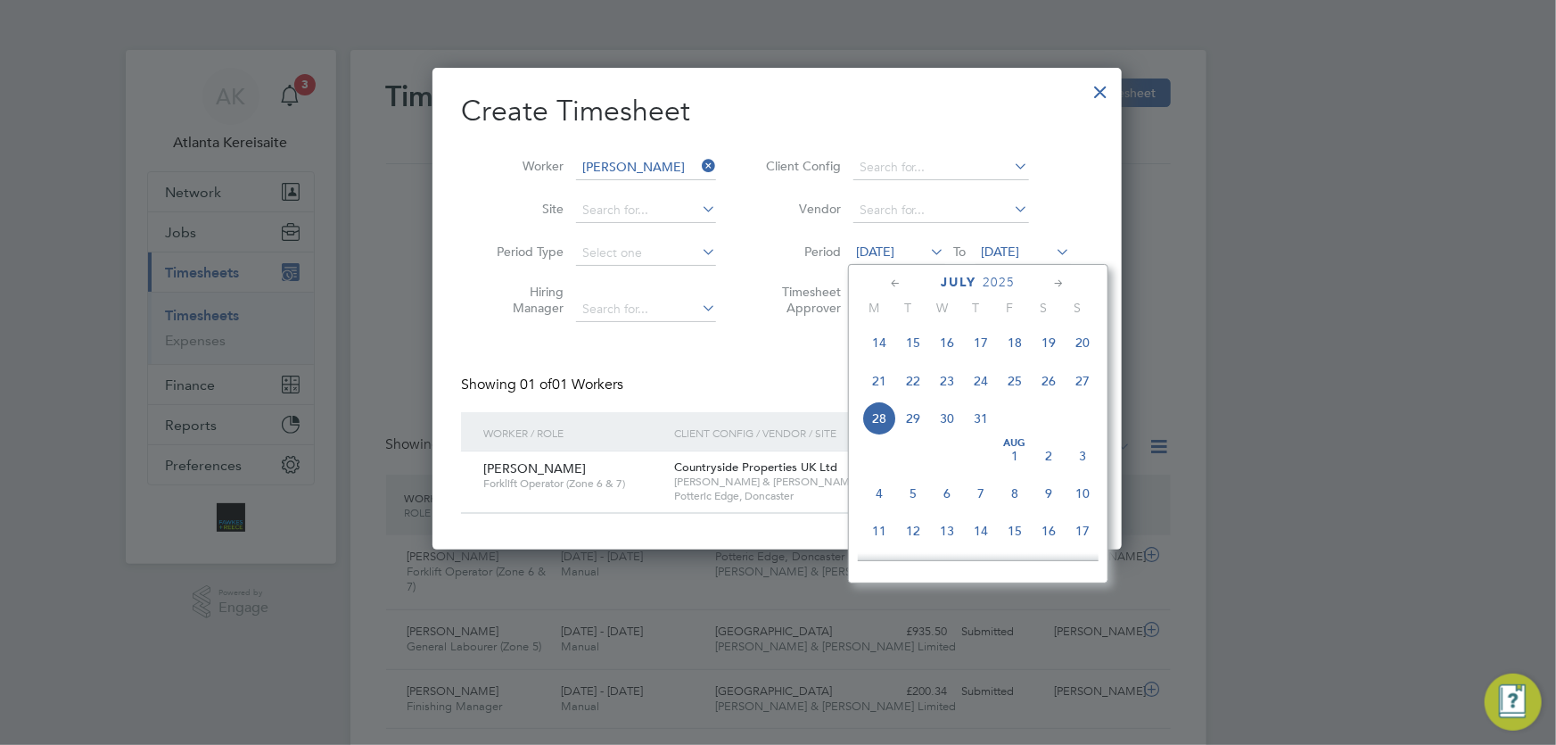
click at [870, 339] on span "14" at bounding box center [879, 343] width 34 height 34
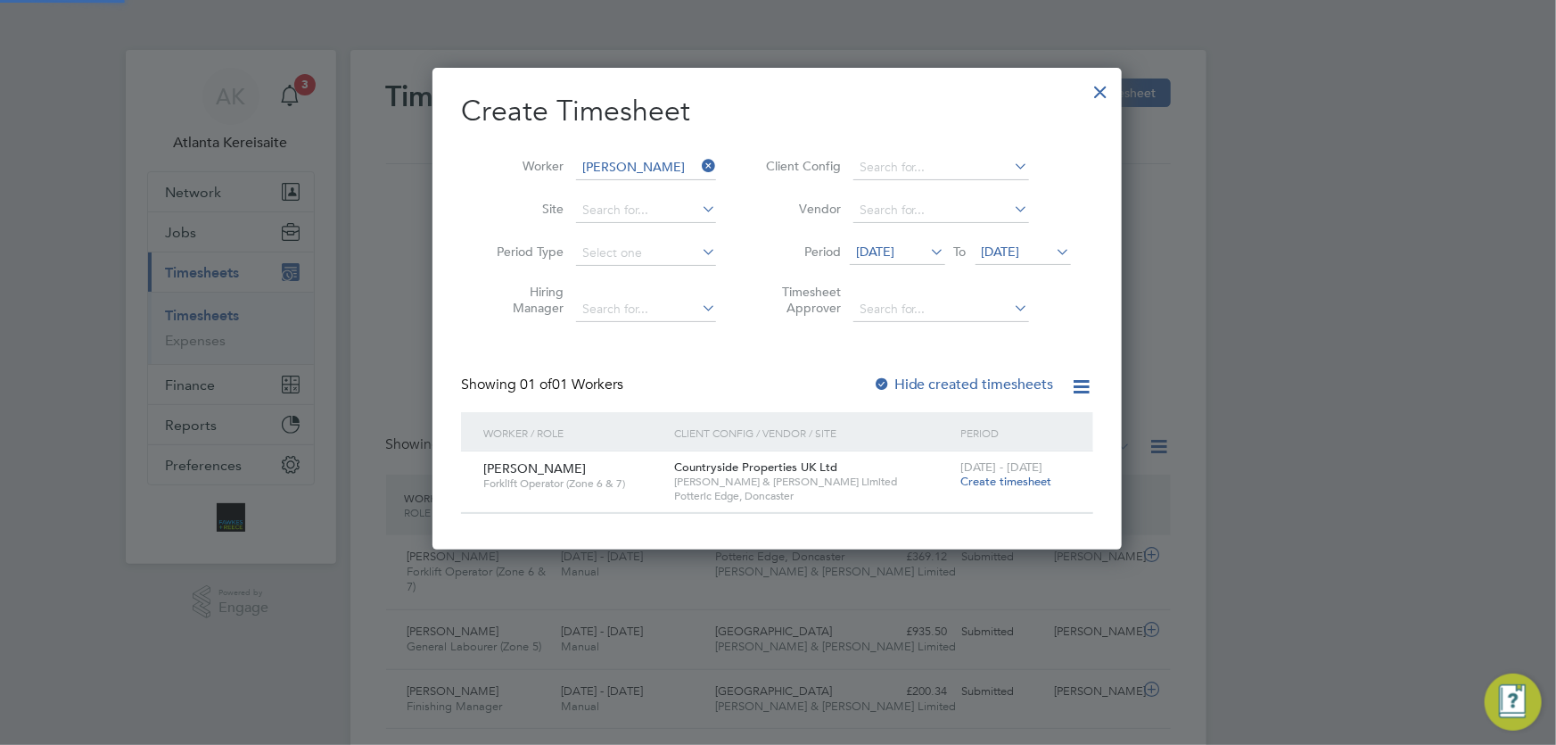
scroll to position [482, 690]
click at [935, 382] on label "Hide created timesheets" at bounding box center [963, 385] width 181 height 18
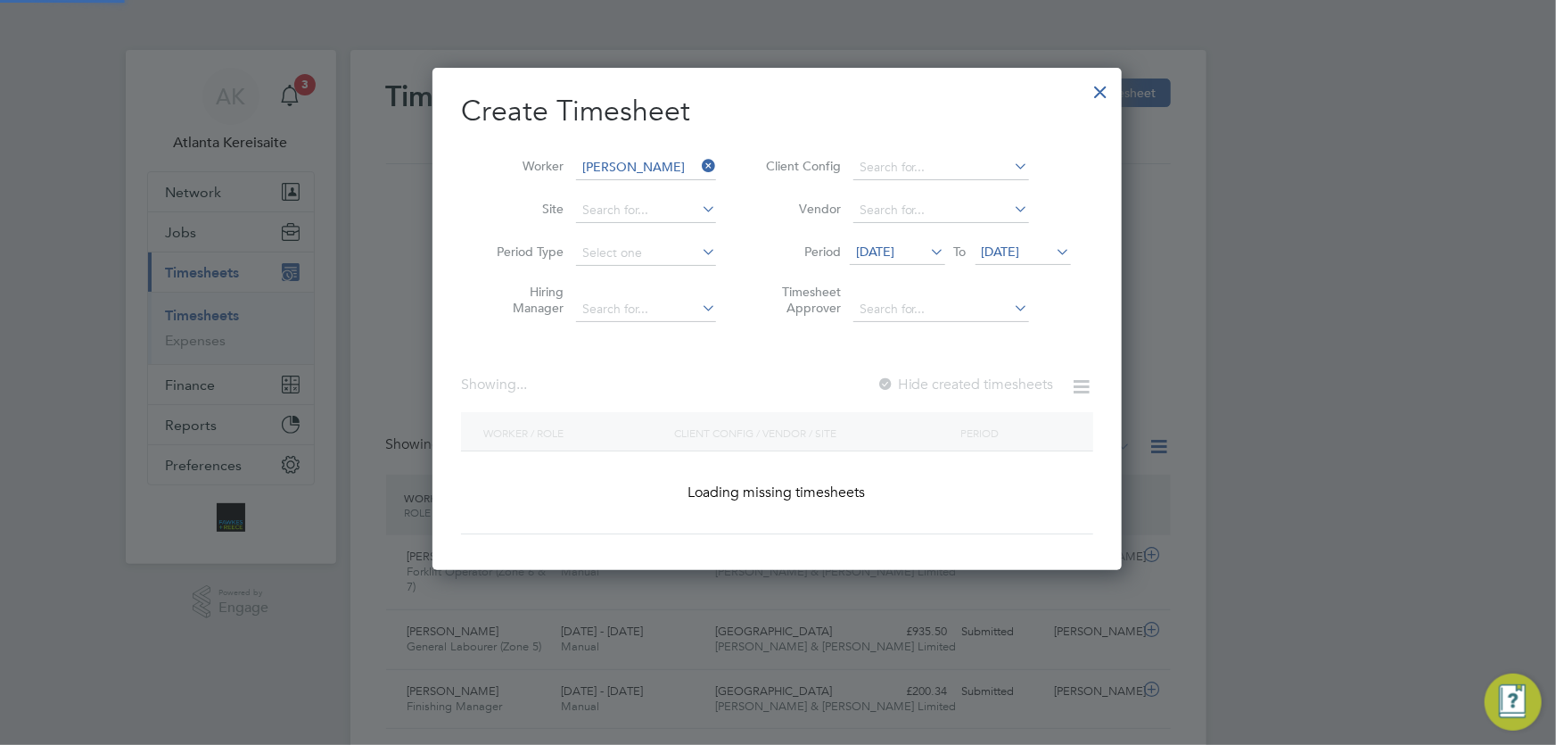
scroll to position [663, 690]
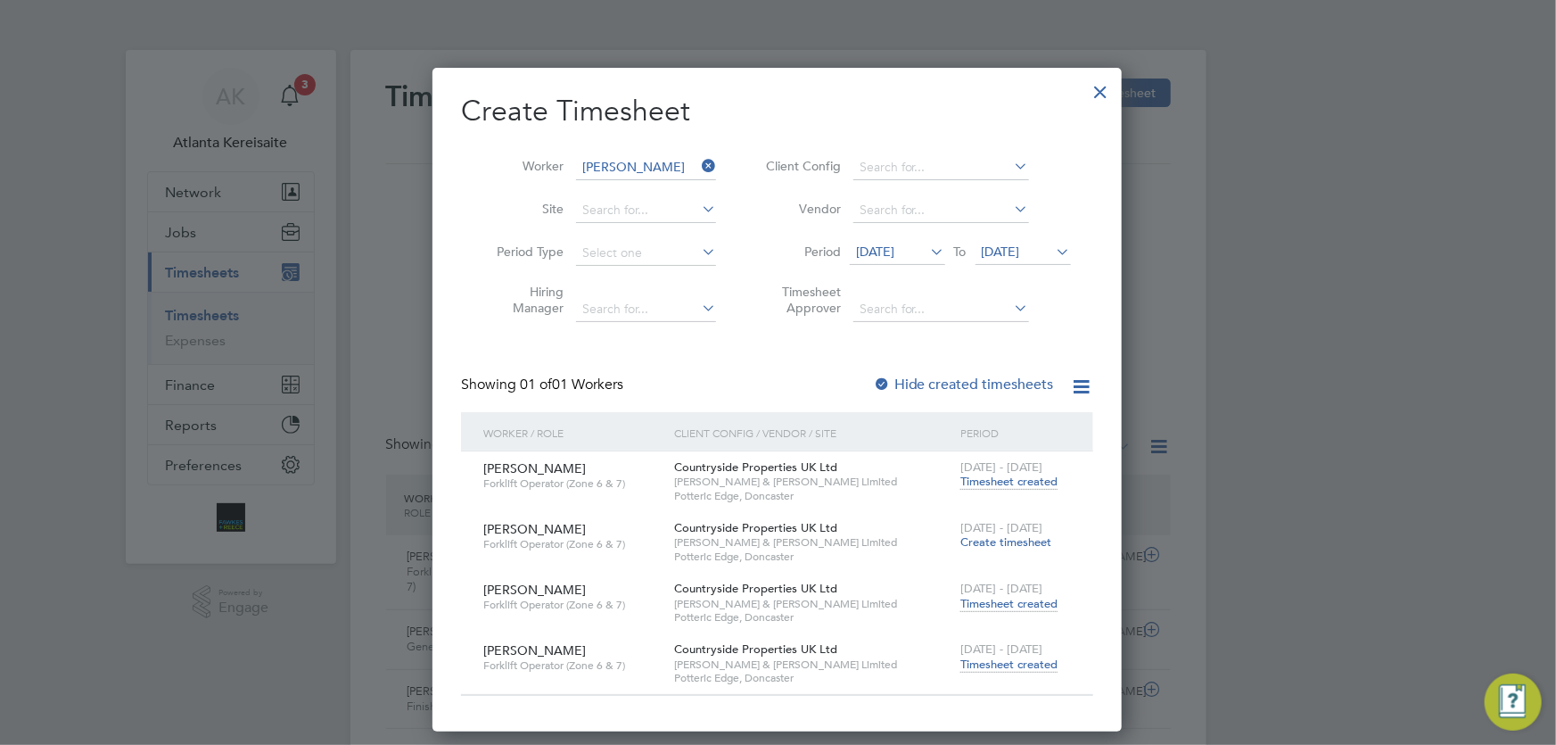
click at [1032, 485] on span "Timesheet created" at bounding box center [1009, 482] width 97 height 16
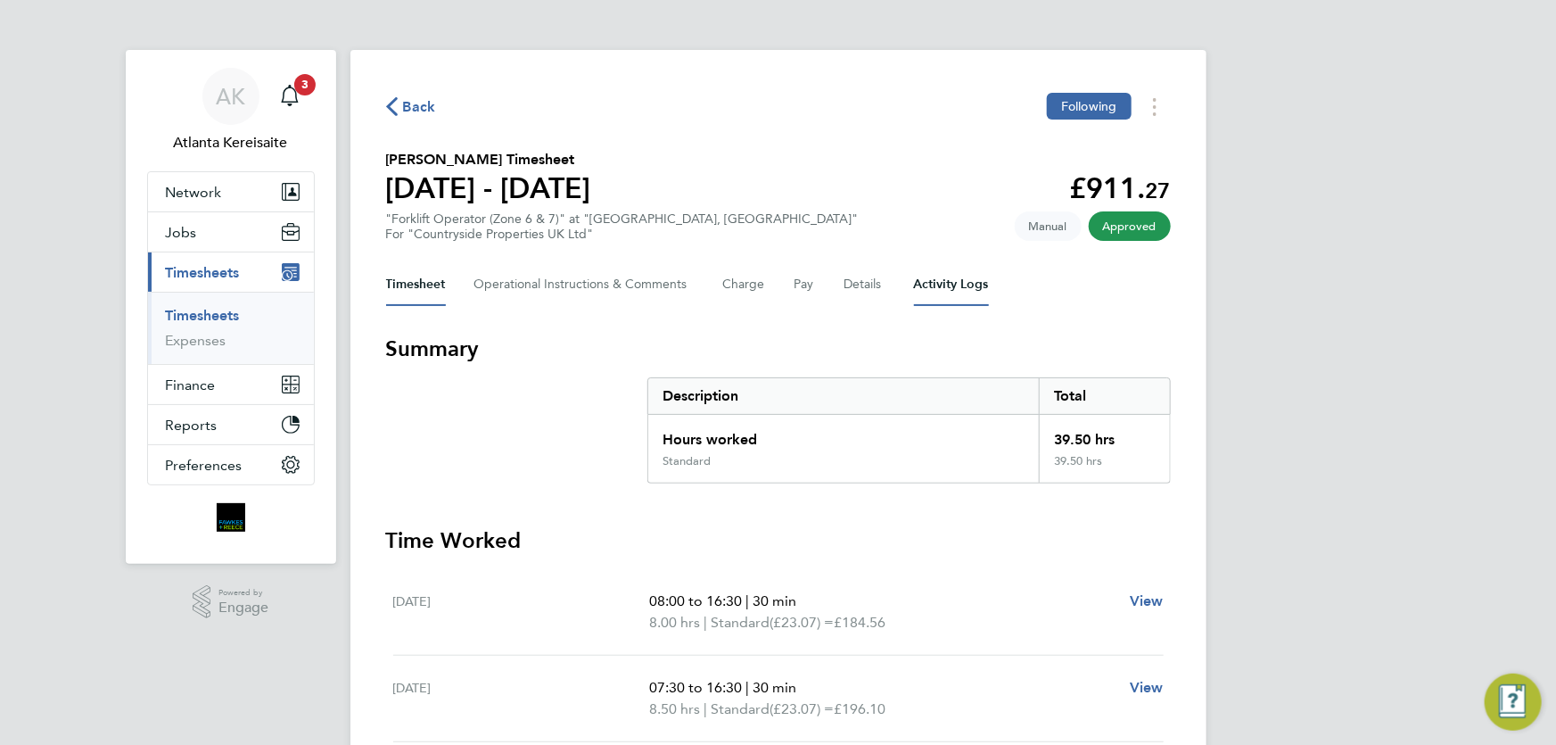
click at [948, 272] on Logs-tab "Activity Logs" at bounding box center [951, 284] width 75 height 43
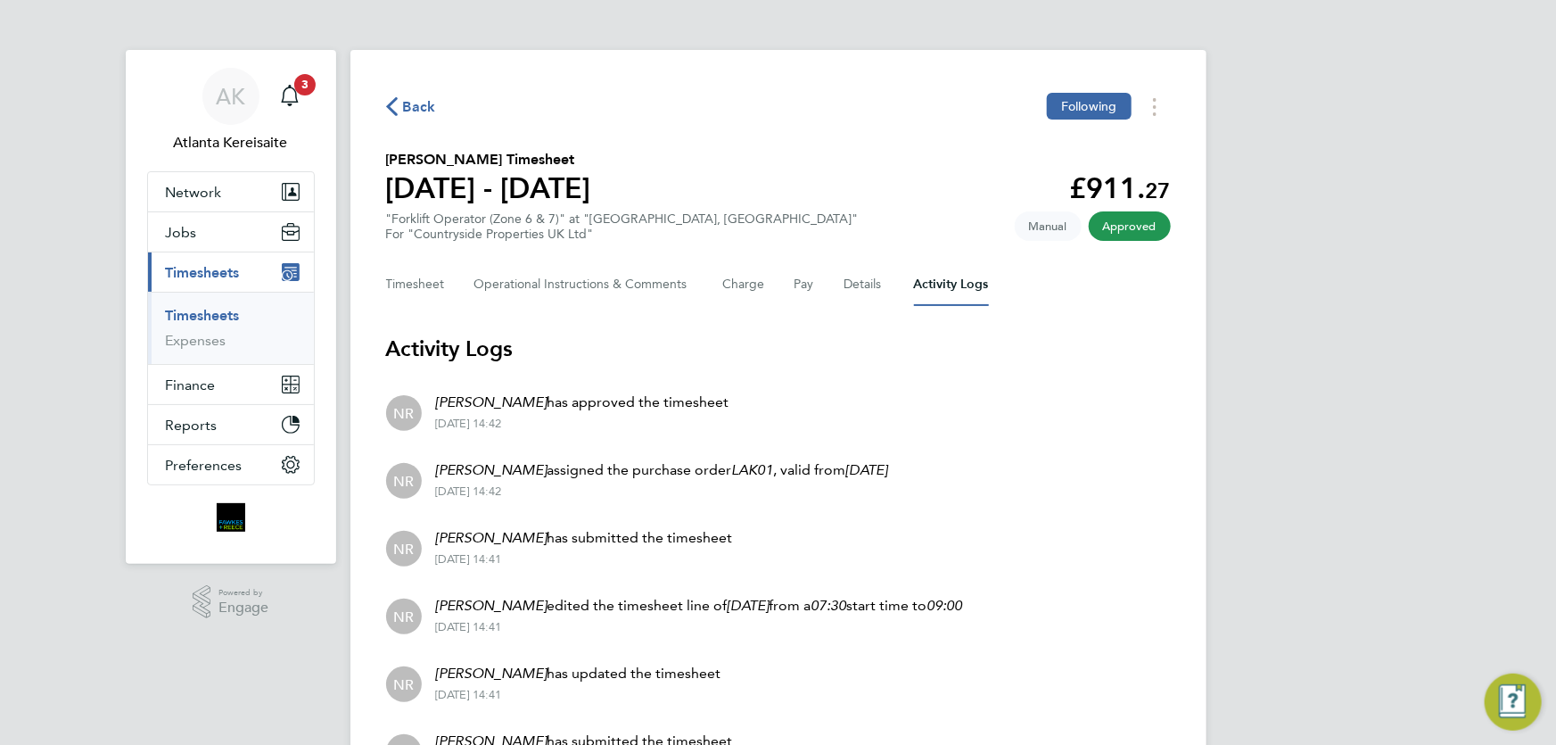
click at [417, 104] on span "Back" at bounding box center [419, 106] width 33 height 21
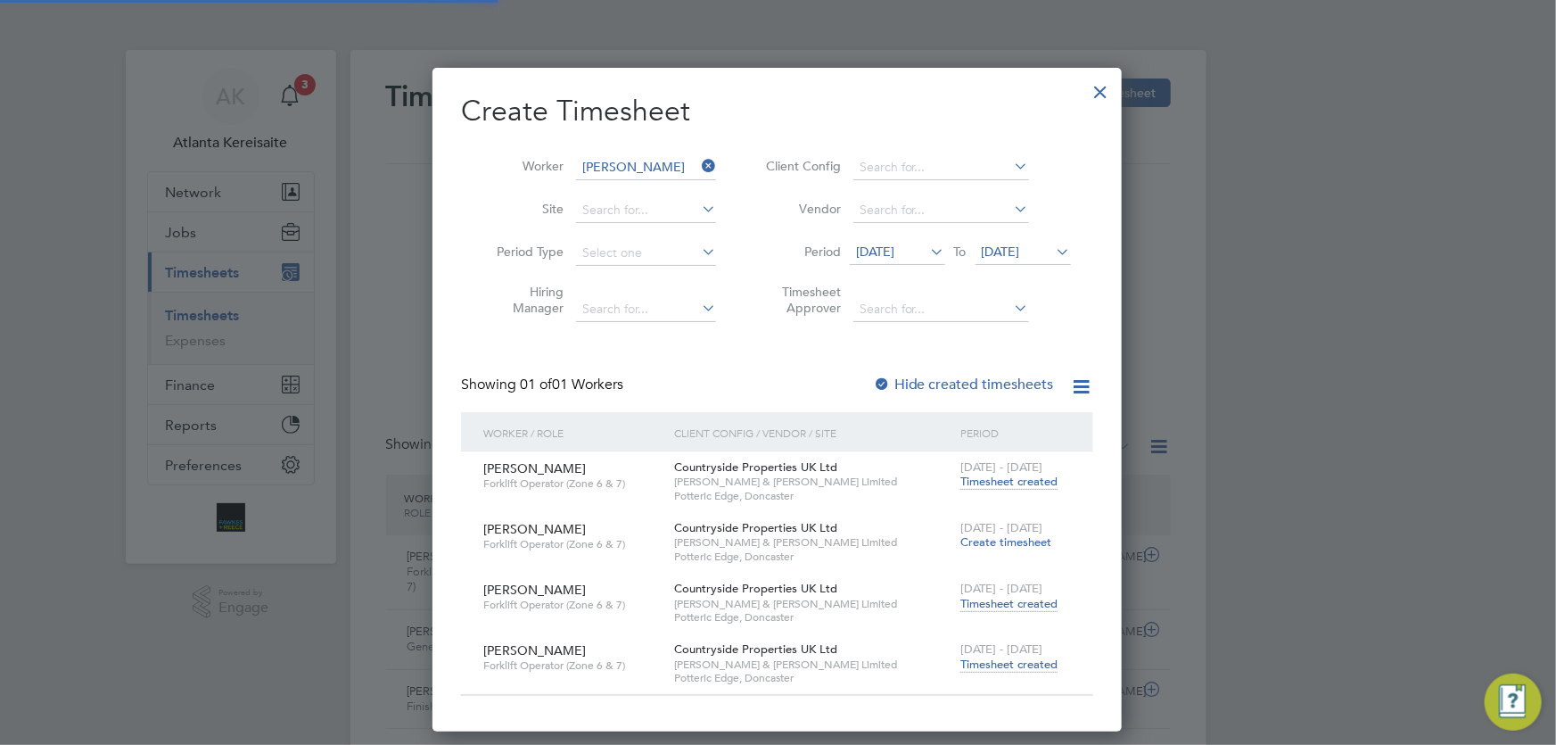
scroll to position [45, 154]
